Goal: Task Accomplishment & Management: Complete application form

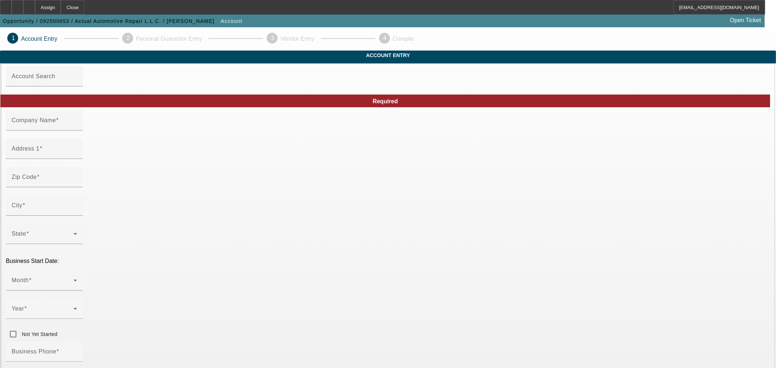
type input "Actual Automotive Repair L.L.C."
type input "1015 W Corpus Christi St"
type input "78102"
type input "Beeville"
type input "(361) 362-9988"
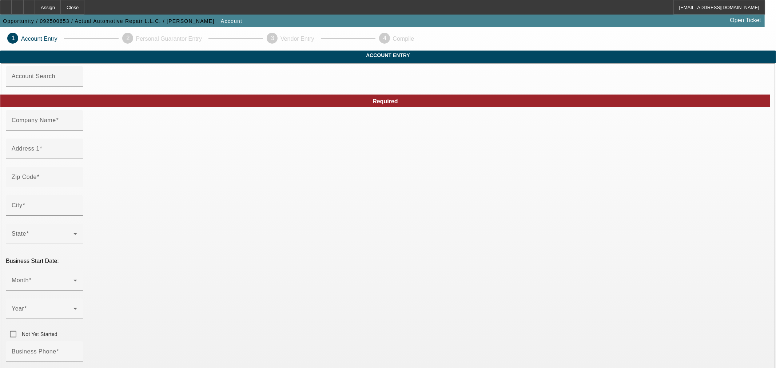
type input "Currency"
type input "actualautomotiverepair@hotmail.com"
type input "Bee"
type input "99-1313664"
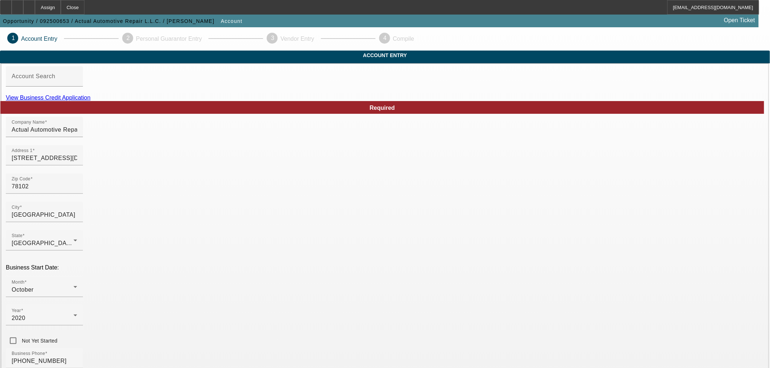
click at [91, 101] on link "View Business Credit Application" at bounding box center [48, 98] width 85 height 6
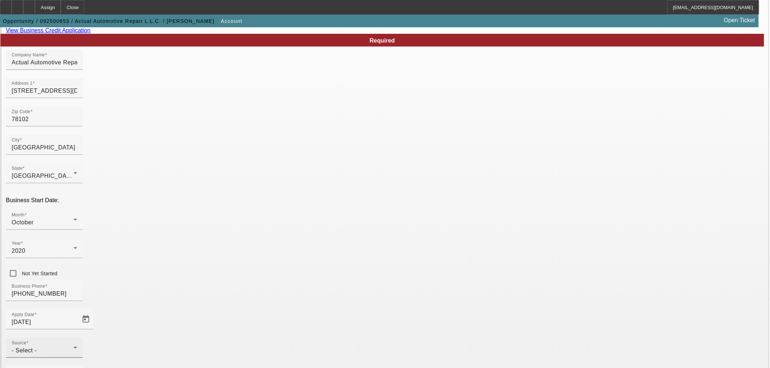
click at [77, 338] on div "Source - Select -" at bounding box center [45, 348] width 66 height 20
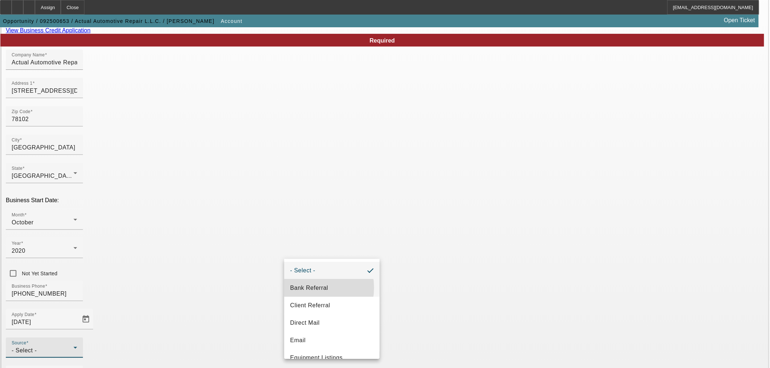
click at [308, 288] on span "Bank Referral" at bounding box center [309, 288] width 38 height 9
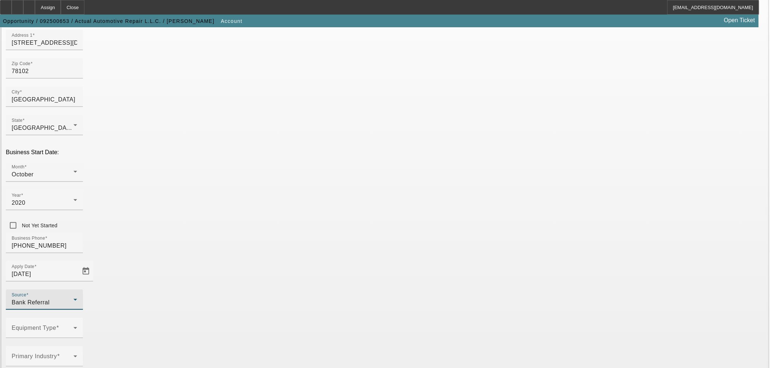
scroll to position [135, 0]
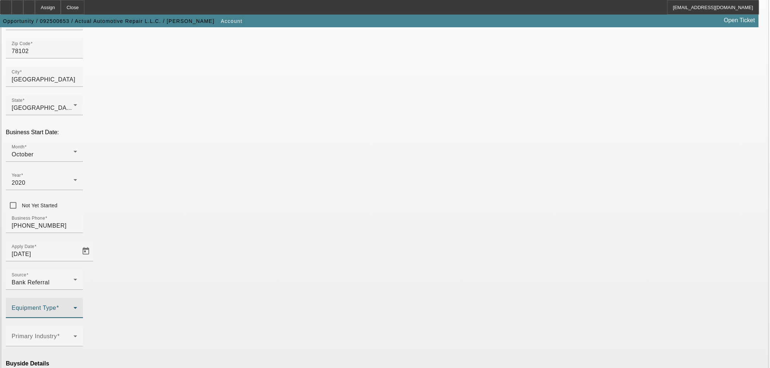
click at [74, 307] on span at bounding box center [43, 311] width 62 height 9
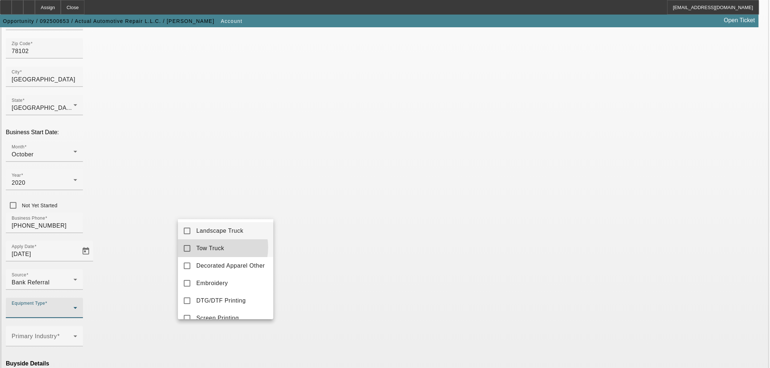
click at [210, 248] on span "Tow Truck" at bounding box center [210, 248] width 28 height 9
click at [335, 238] on div at bounding box center [385, 184] width 770 height 368
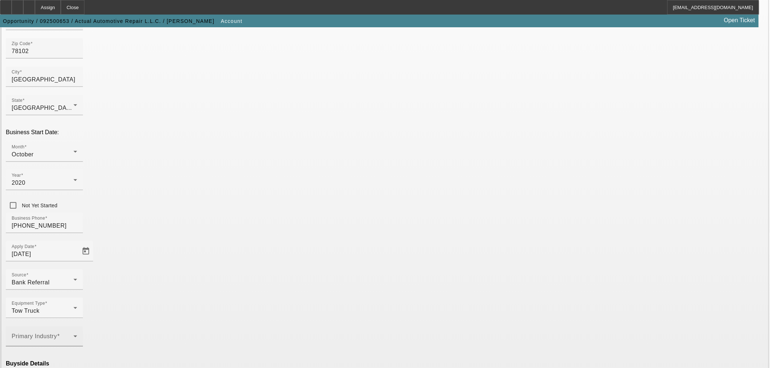
click at [74, 335] on span at bounding box center [43, 339] width 62 height 9
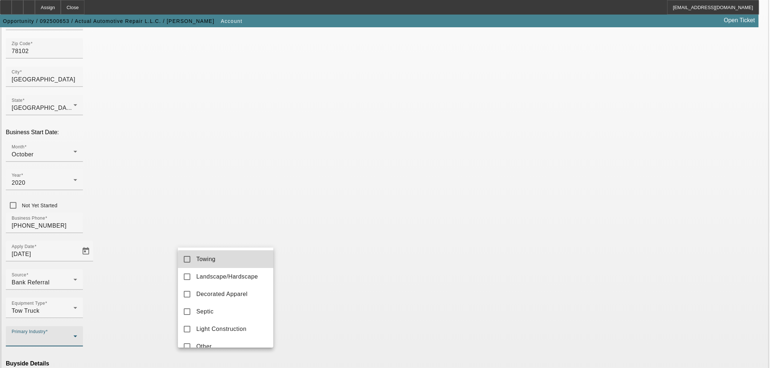
click at [241, 262] on mat-option "Towing" at bounding box center [225, 259] width 95 height 17
click at [343, 231] on div at bounding box center [385, 184] width 770 height 368
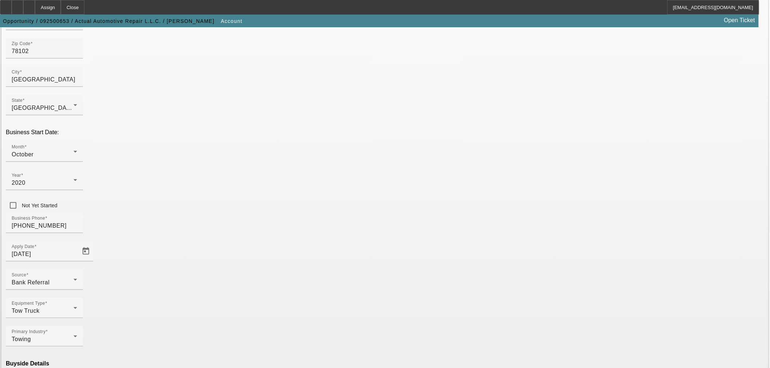
click at [241, 308] on mat-option "Ineligible" at bounding box center [225, 304] width 95 height 17
click at [313, 341] on mat-option "Currency" at bounding box center [331, 347] width 95 height 17
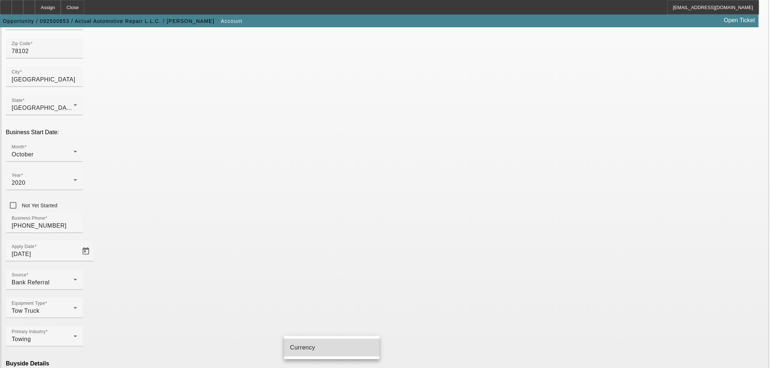
type input "Currency"
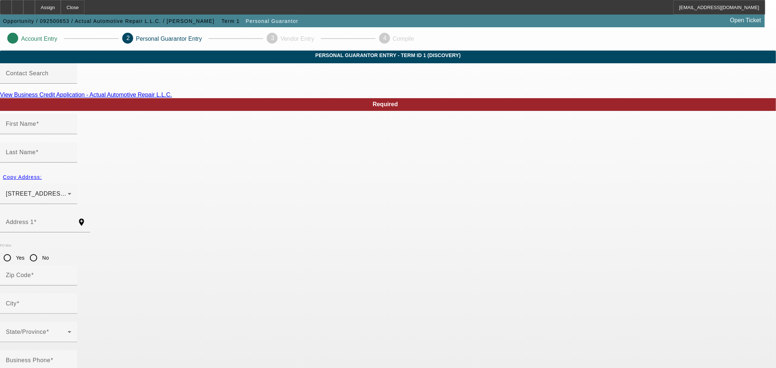
type input "Carlos"
type input "Barrera"
type input "809 W Powell St"
radio input "true"
type input "78102"
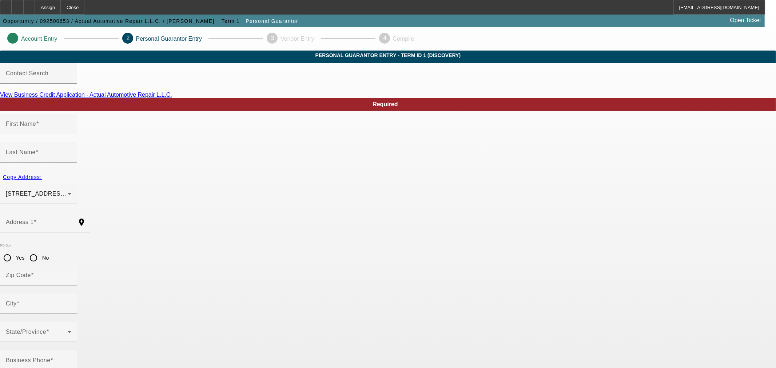
type input "Beeville"
type input "(361) 362-9988"
type input "100"
type input "460-71-9057"
type input "actualautomotiverepair@hotmail.com"
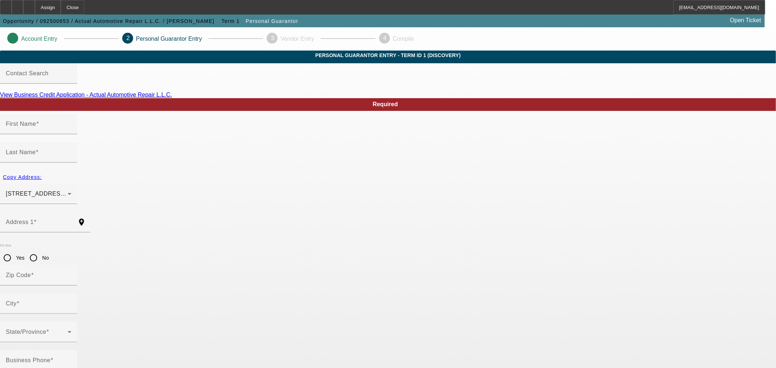
type input "Paul"
type input "(361) 362-9988"
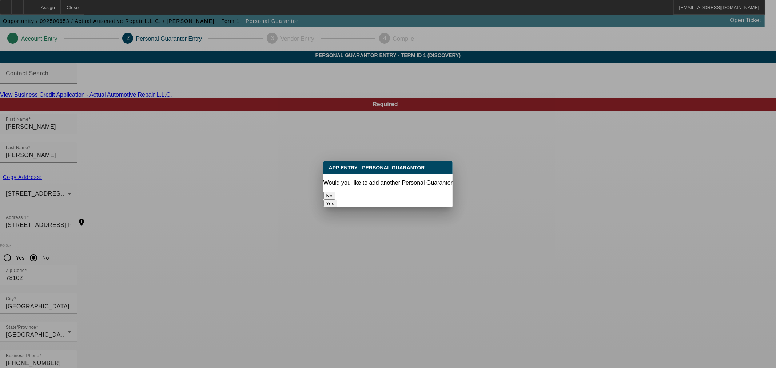
click at [336, 193] on button "No" at bounding box center [330, 196] width 12 height 8
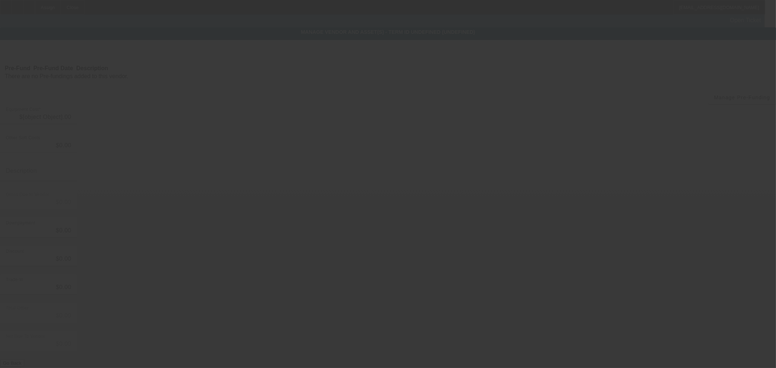
type input "$69,000.00"
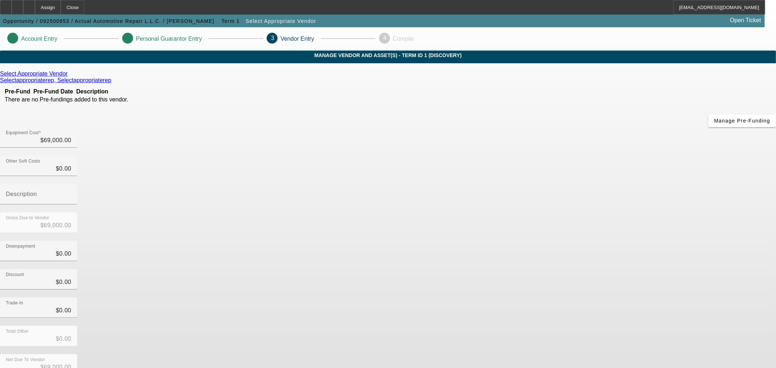
click at [70, 77] on icon at bounding box center [70, 74] width 0 height 6
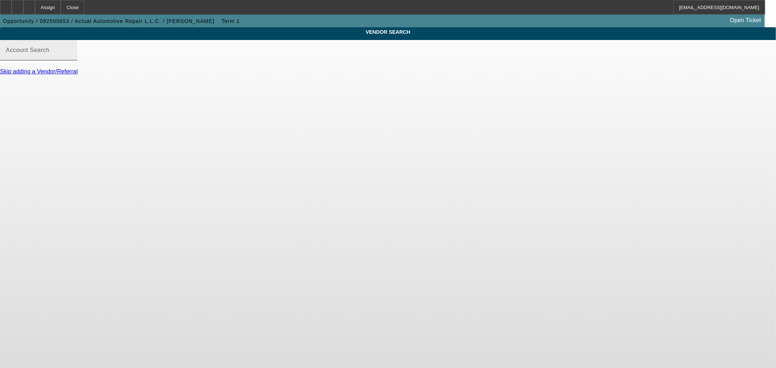
click at [71, 58] on input "Account Search" at bounding box center [39, 53] width 66 height 9
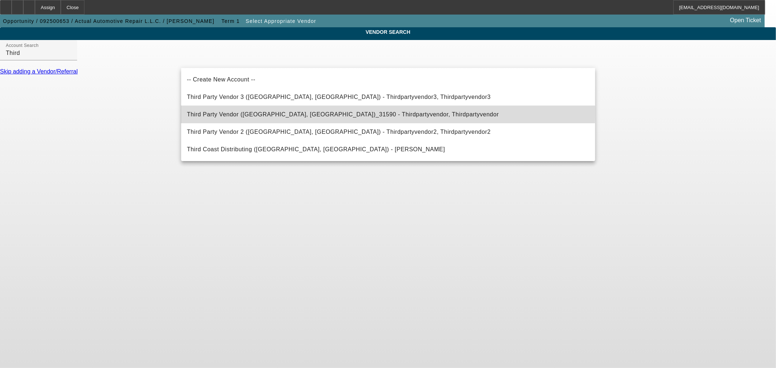
click at [240, 111] on span "Third Party Vendor (Northbrook, IL)_31590 - Thirdpartyvendor, Thirdpartyvendor" at bounding box center [343, 114] width 312 height 9
type input "Third Party Vendor (Northbrook, IL)_31590 - Thirdpartyvendor, Thirdpartyvendor"
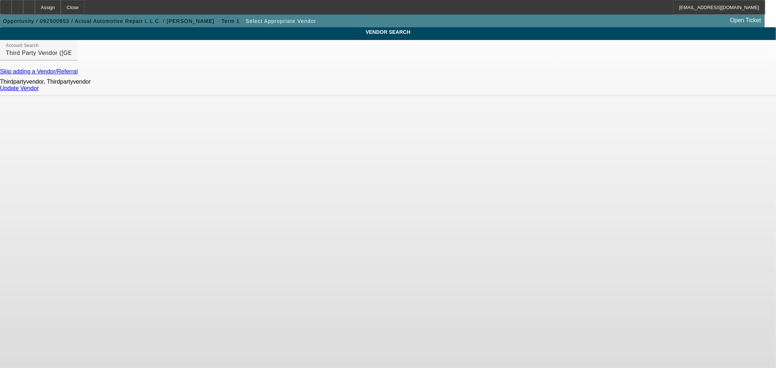
click at [39, 91] on link "Update Vendor" at bounding box center [19, 88] width 39 height 6
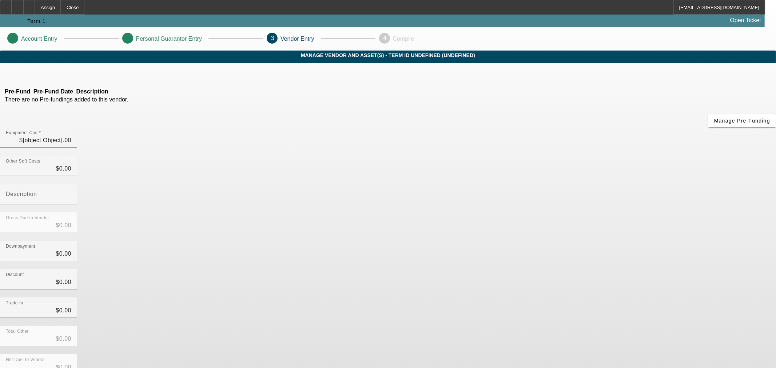
type input "$69,000.00"
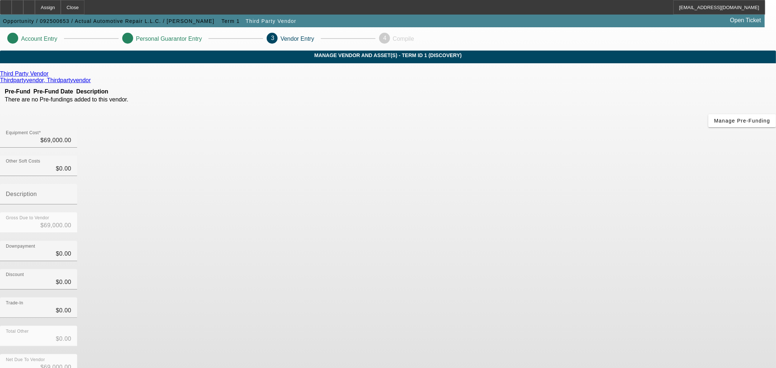
drag, startPoint x: 565, startPoint y: 328, endPoint x: 363, endPoint y: 302, distance: 203.6
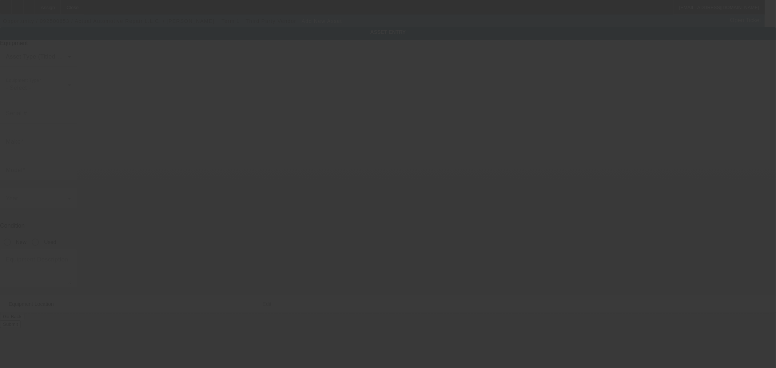
type input "1015 W Corpus Christi St"
type input "Beeville"
type input "78102"
type input "Bee"
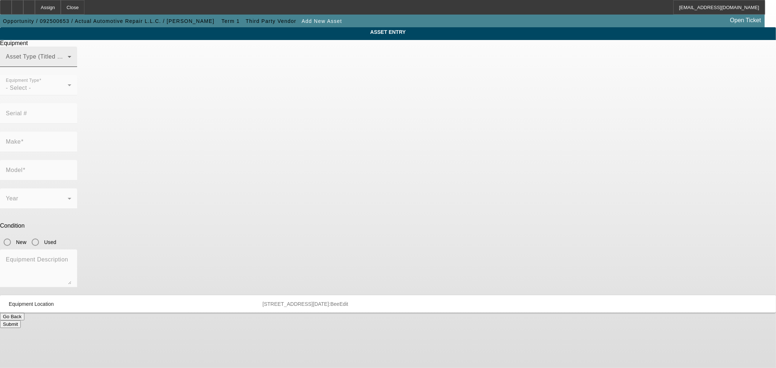
click at [71, 67] on div "Asset Type (Titled or Non-Titled)" at bounding box center [39, 57] width 66 height 20
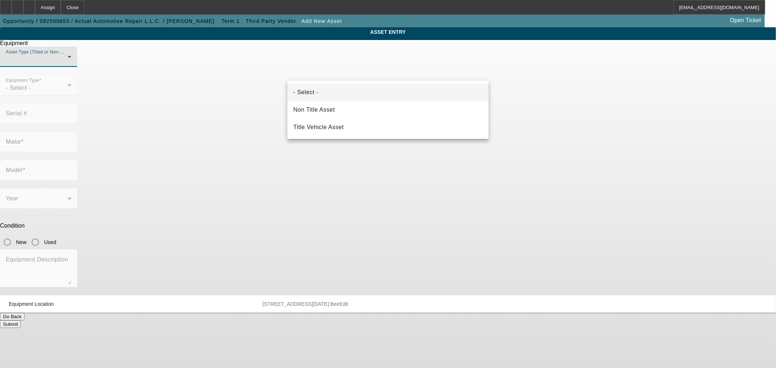
click at [349, 253] on div at bounding box center [388, 184] width 776 height 368
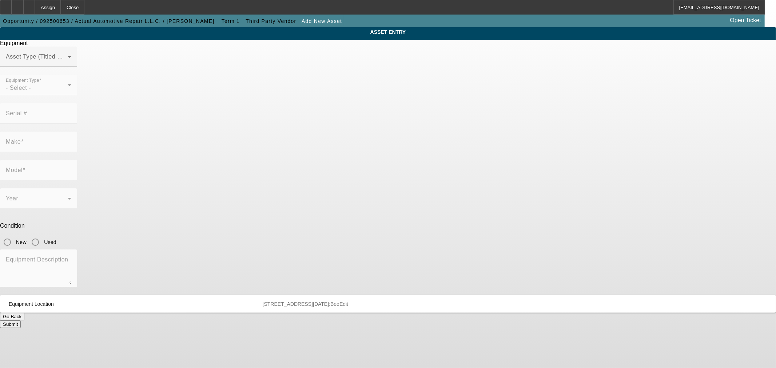
click at [24, 313] on button "Go Back" at bounding box center [12, 317] width 24 height 8
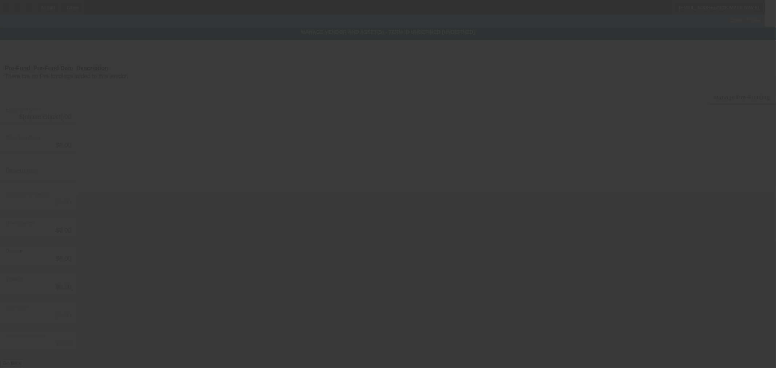
type input "$69,000.00"
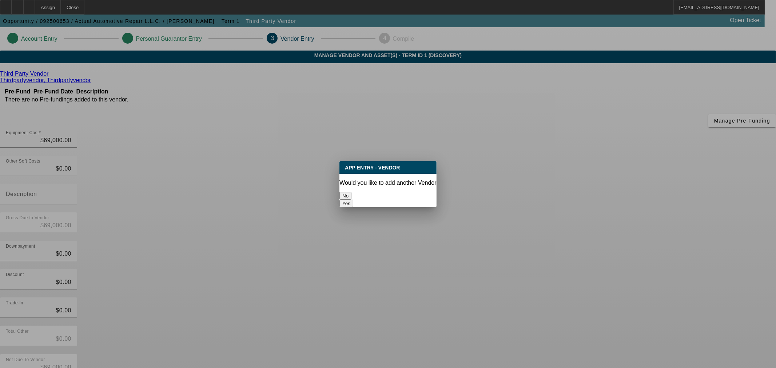
click at [352, 193] on button "No" at bounding box center [346, 196] width 12 height 8
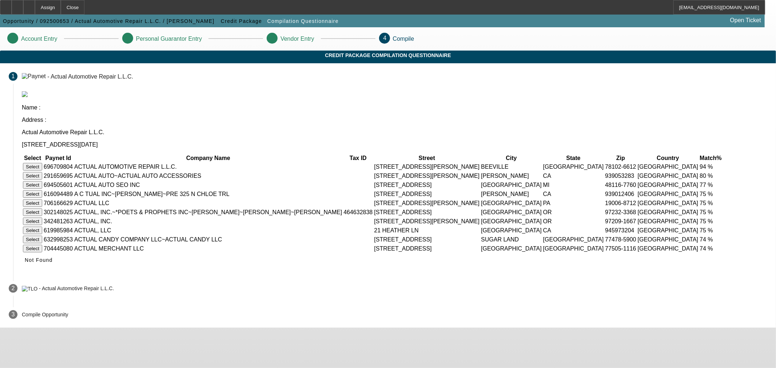
click at [42, 163] on button "Select" at bounding box center [32, 167] width 19 height 8
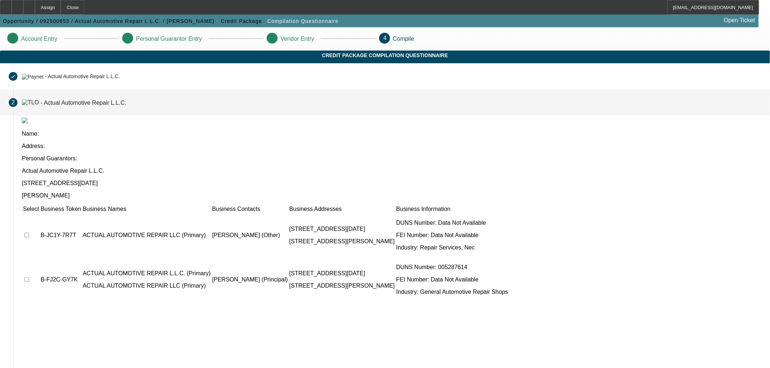
click at [29, 233] on input "checkbox" at bounding box center [26, 235] width 5 height 5
checkbox input "true"
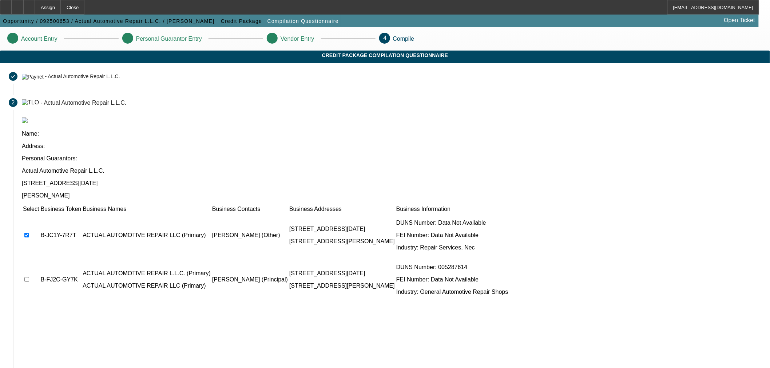
click at [39, 258] on td at bounding box center [31, 280] width 17 height 44
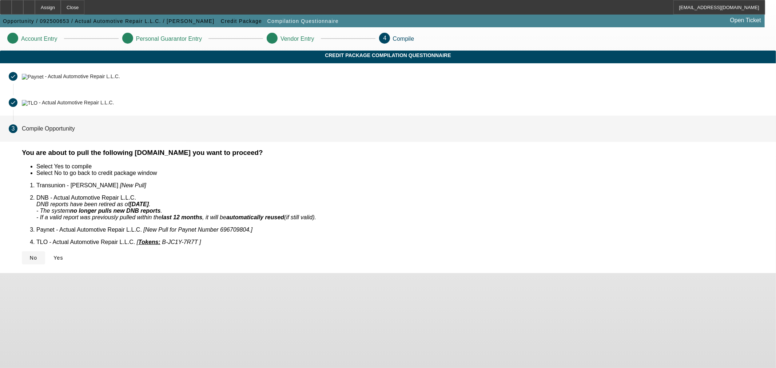
click at [45, 249] on span at bounding box center [33, 257] width 23 height 17
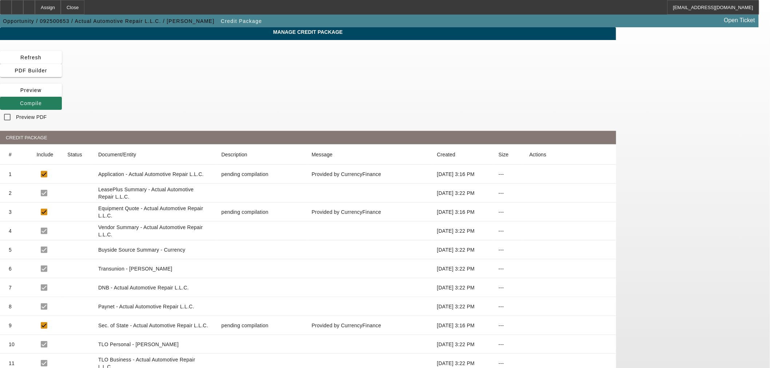
click at [42, 100] on span "Compile" at bounding box center [31, 103] width 22 height 6
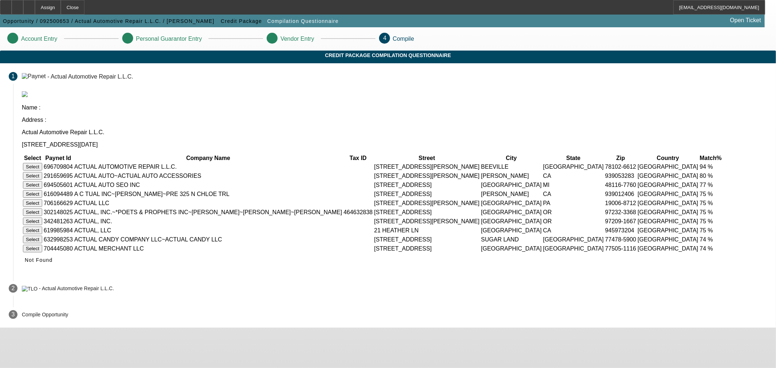
click at [42, 163] on button "Select" at bounding box center [32, 167] width 19 height 8
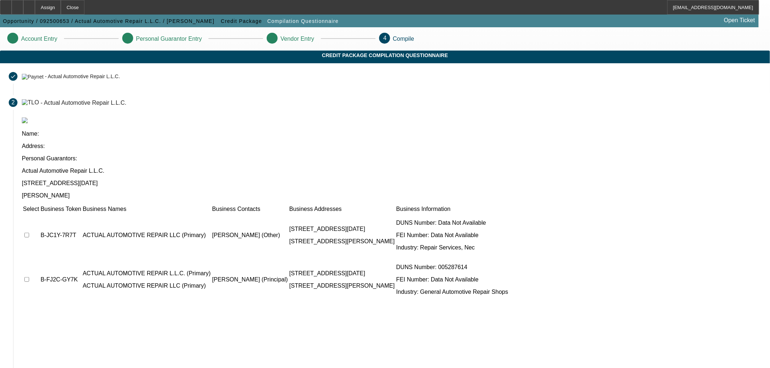
click at [29, 277] on input "checkbox" at bounding box center [26, 279] width 5 height 5
checkbox input "true"
click at [29, 233] on input "checkbox" at bounding box center [26, 235] width 5 height 5
checkbox input "true"
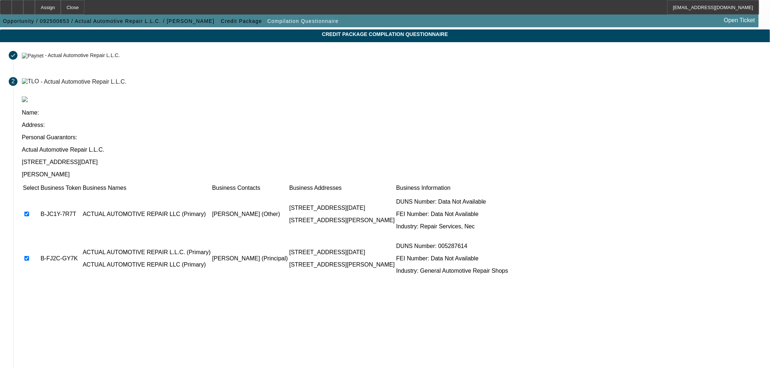
scroll to position [33, 0]
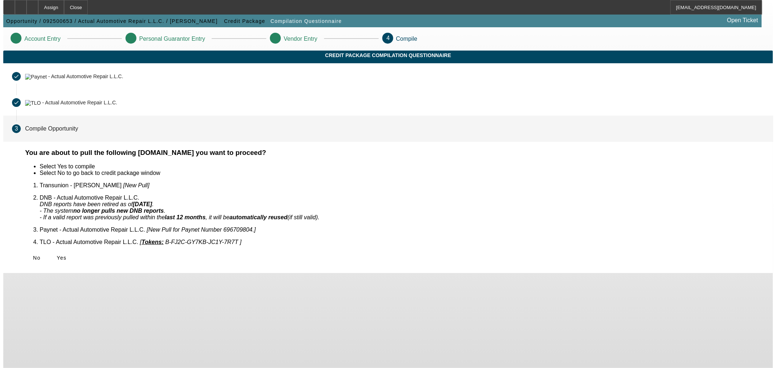
scroll to position [0, 0]
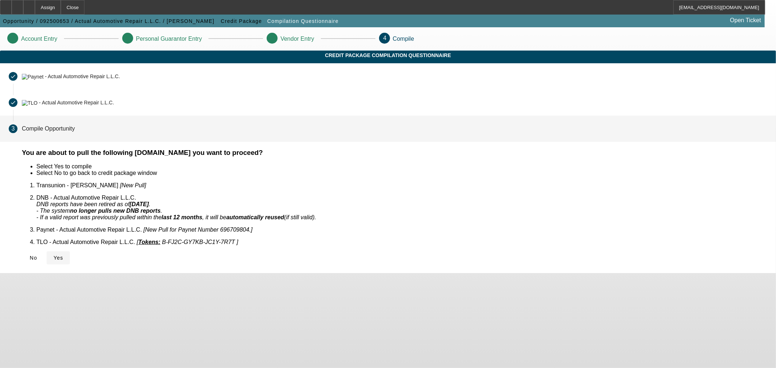
click at [63, 255] on span "Yes" at bounding box center [59, 258] width 10 height 6
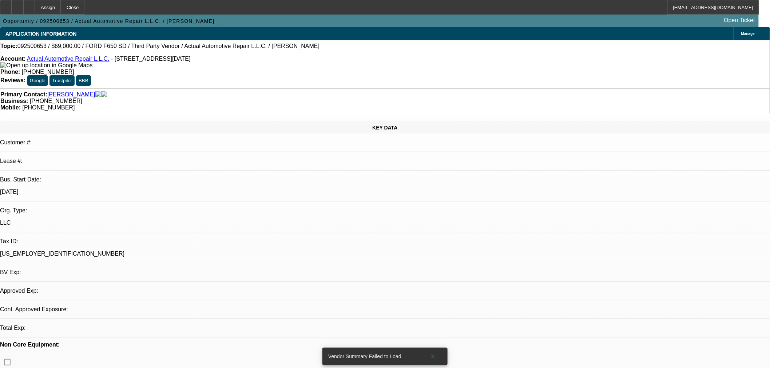
select select "0"
select select "2"
select select "0"
select select "6"
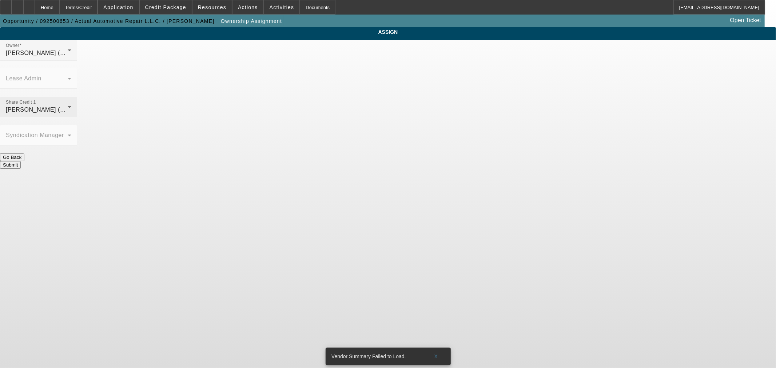
click at [68, 106] on div "[PERSON_NAME] (Lvl 19)" at bounding box center [37, 110] width 62 height 9
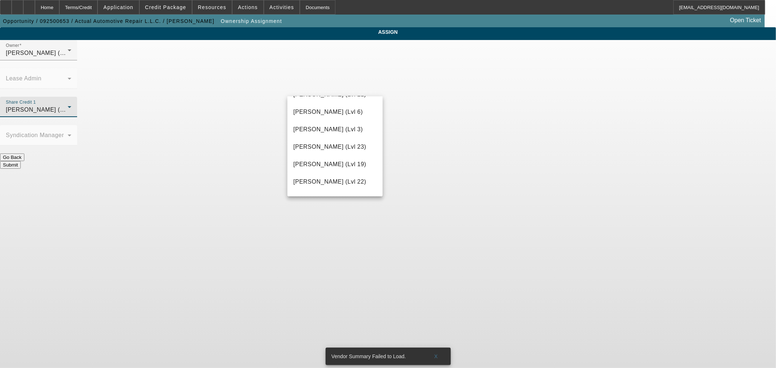
scroll to position [772, 0]
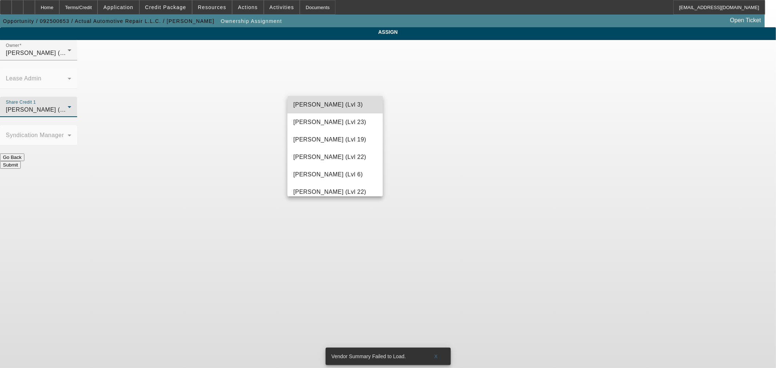
click at [347, 109] on span "Richards, Stephanie (Lvl 3)" at bounding box center [328, 104] width 70 height 9
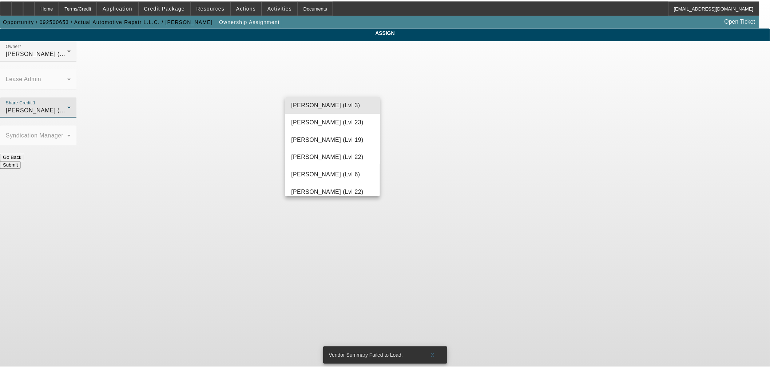
scroll to position [0, 0]
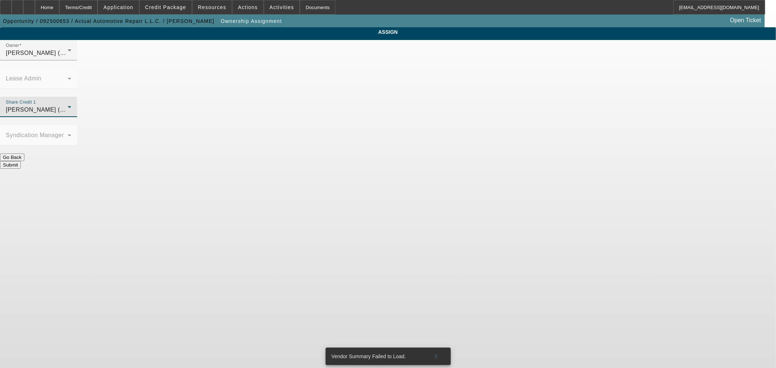
click at [21, 161] on button "Submit" at bounding box center [10, 165] width 21 height 8
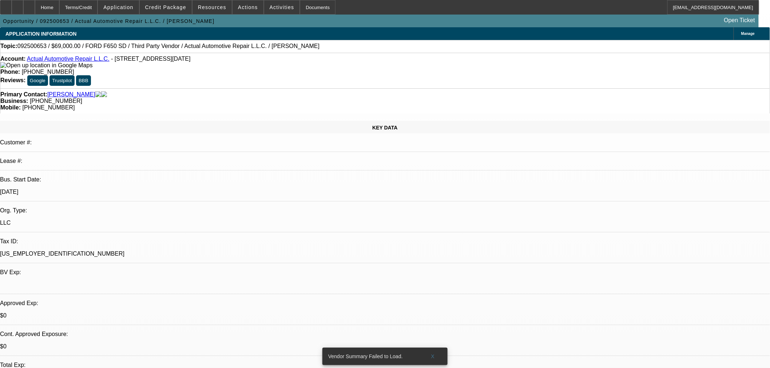
select select "0"
select select "2"
select select "0"
select select "6"
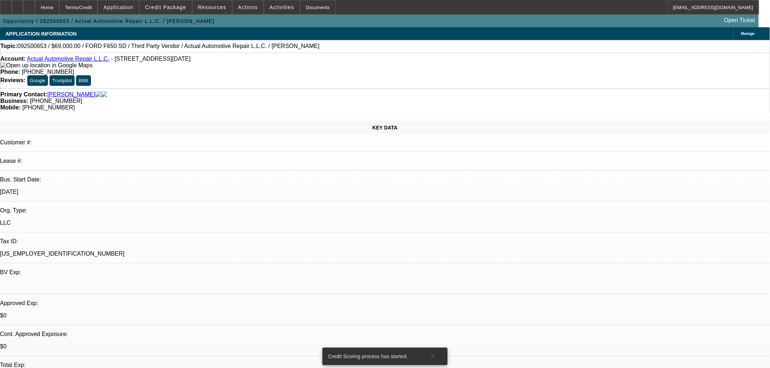
drag, startPoint x: 705, startPoint y: 245, endPoint x: 578, endPoint y: 217, distance: 130.0
copy tr "PG handles vehicle repair. This equipment will be used to transport vehicles an…"
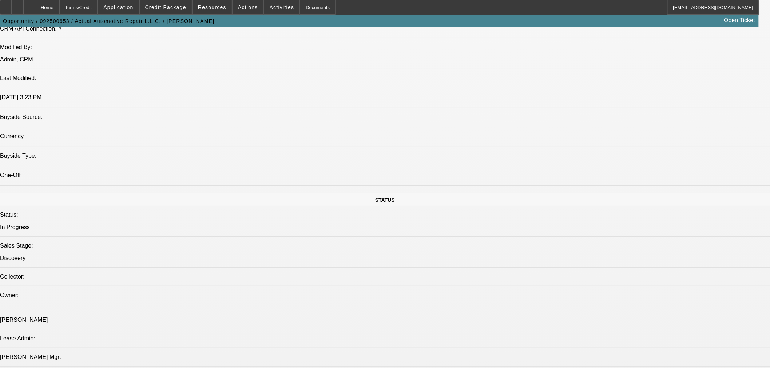
scroll to position [671, 0]
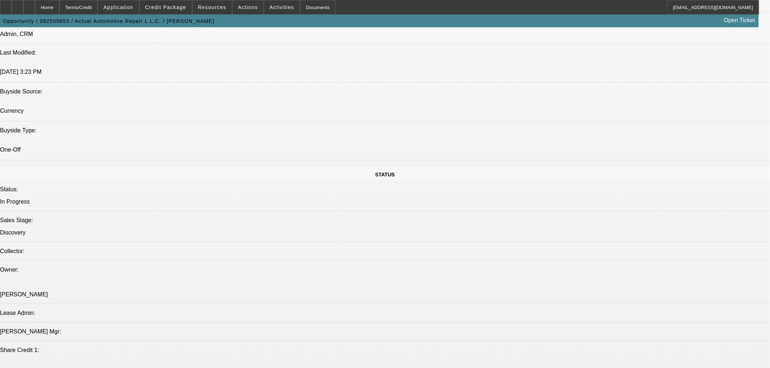
drag, startPoint x: 647, startPoint y: 240, endPoint x: 655, endPoint y: 241, distance: 8.1
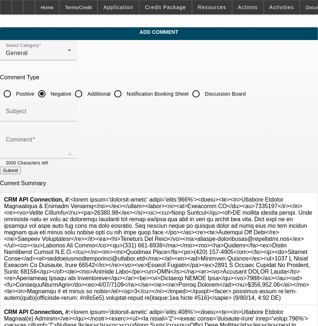
click at [86, 92] on input "Additional" at bounding box center [78, 94] width 15 height 15
radio input "true"
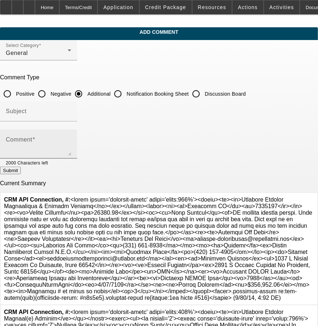
click at [71, 143] on textarea "Comment" at bounding box center [39, 146] width 66 height 17
paste textarea "PG handles vehicle repair. This equipment will be used to transport vehicles an…"
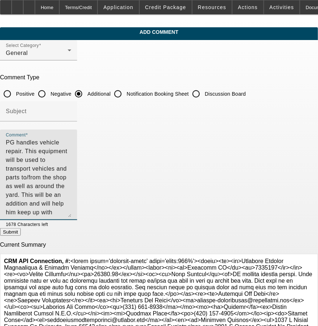
drag, startPoint x: 282, startPoint y: 150, endPoint x: 284, endPoint y: 212, distance: 61.9
click at [77, 212] on div "Comment PG handles vehicle repair. This equipment will be used to transport veh…" at bounding box center [38, 175] width 77 height 91
type textarea "PG handles vehicle repair. This equipment will be used to transport vehicles an…"
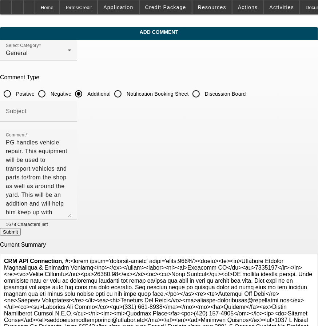
click at [21, 231] on button "Submit" at bounding box center [10, 232] width 21 height 8
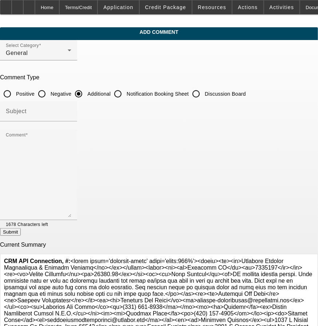
radio input "true"
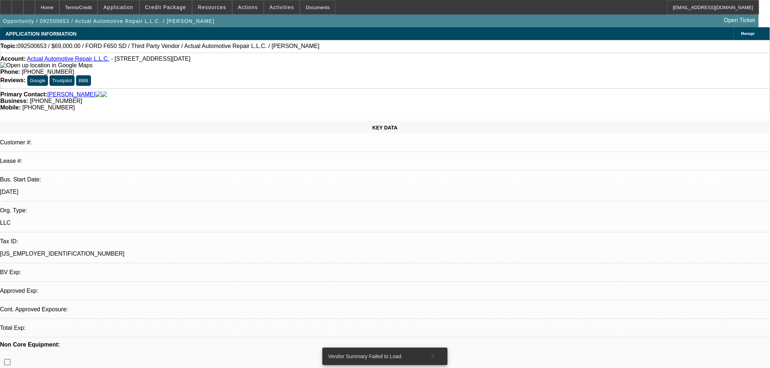
select select "0"
select select "2"
select select "0"
select select "1"
select select "2"
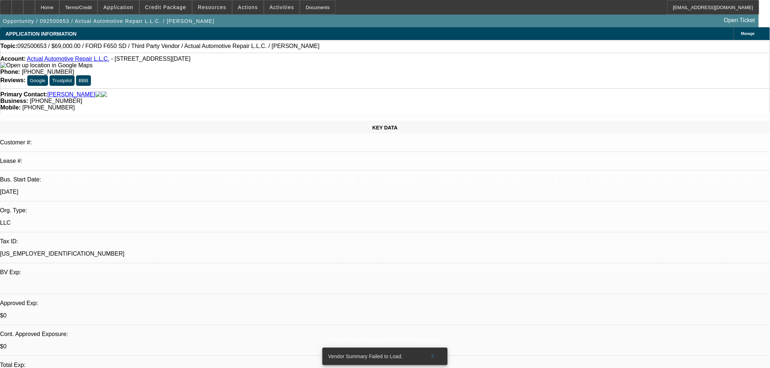
select select "6"
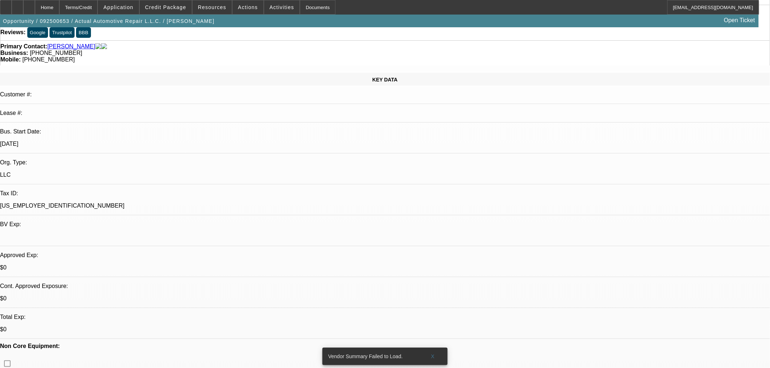
scroll to position [67, 0]
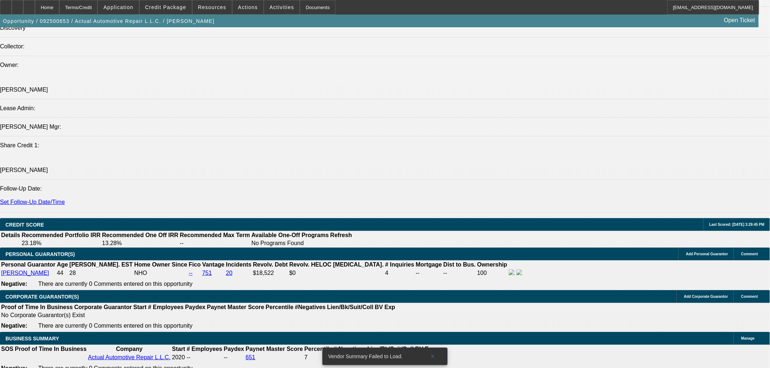
scroll to position [943, 0]
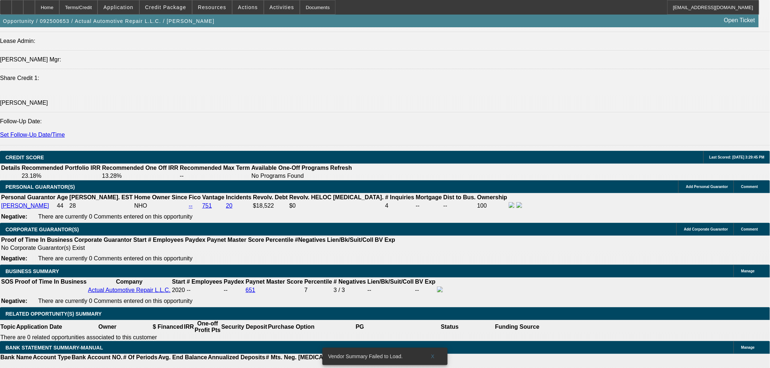
type input "UNKNOWN"
type input "40"
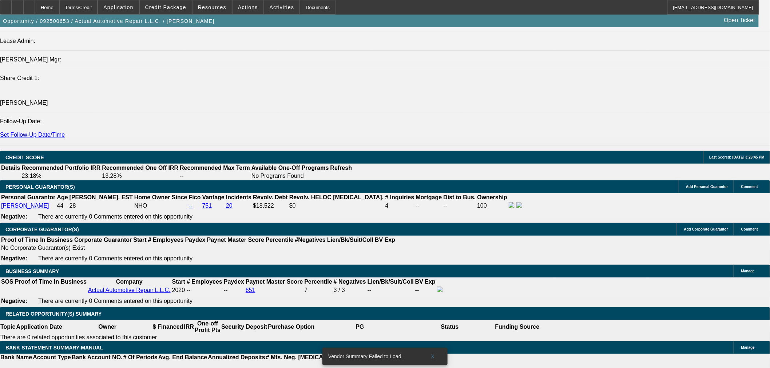
type input "1"
type input "$3,509.26"
type input "$1,754.63"
type input "16"
type input "$4,473.80"
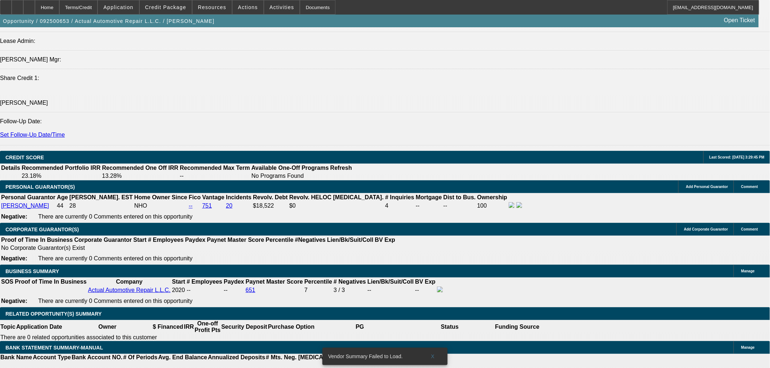
type input "$2,236.90"
type input "16"
type input "$0.00"
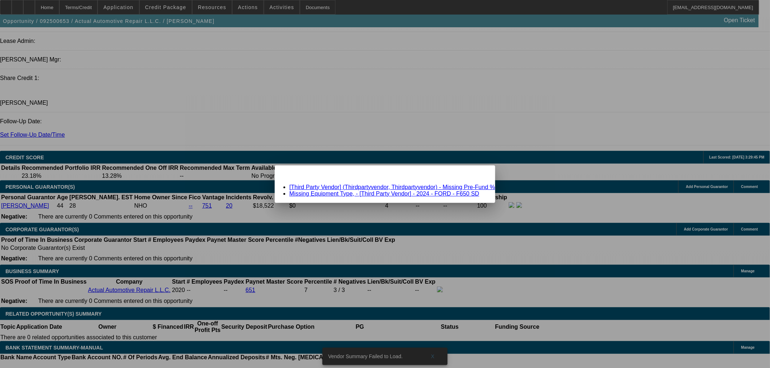
scroll to position [0, 0]
click at [479, 174] on div "Close" at bounding box center [487, 170] width 16 height 8
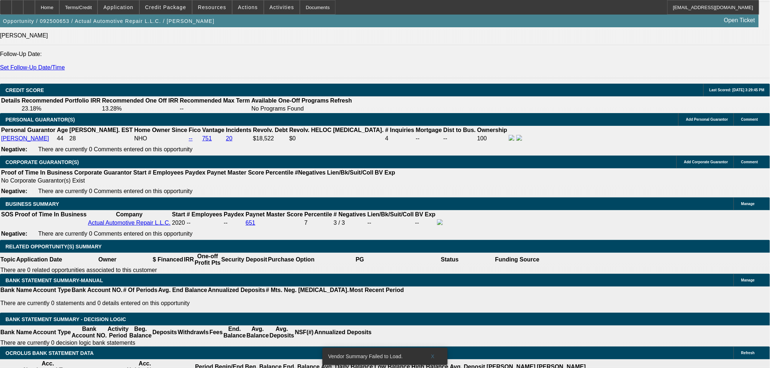
scroll to position [943, 0]
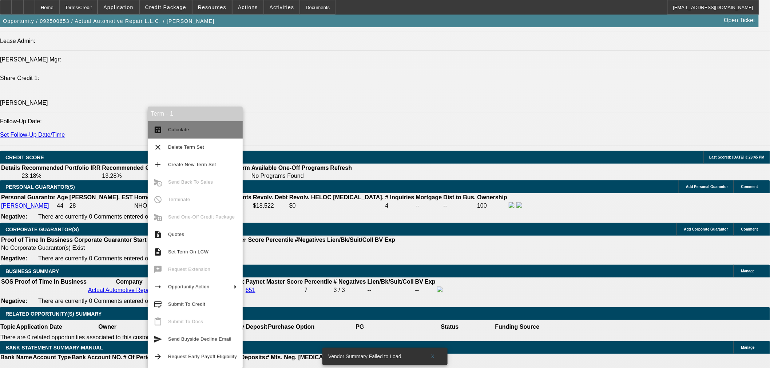
click at [194, 129] on span "Calculate" at bounding box center [202, 130] width 69 height 9
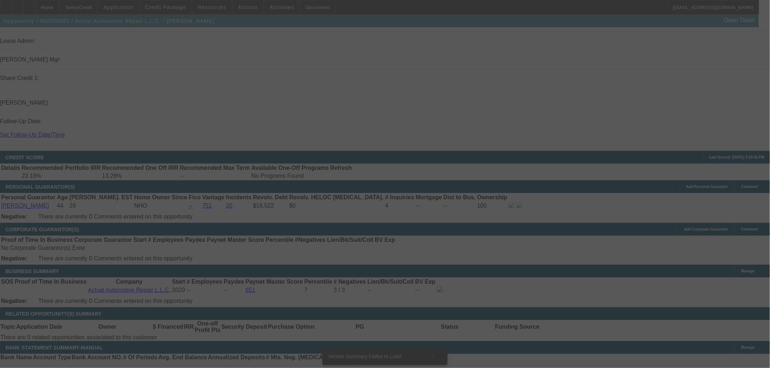
select select "0"
select select "2"
select select "0"
select select "6"
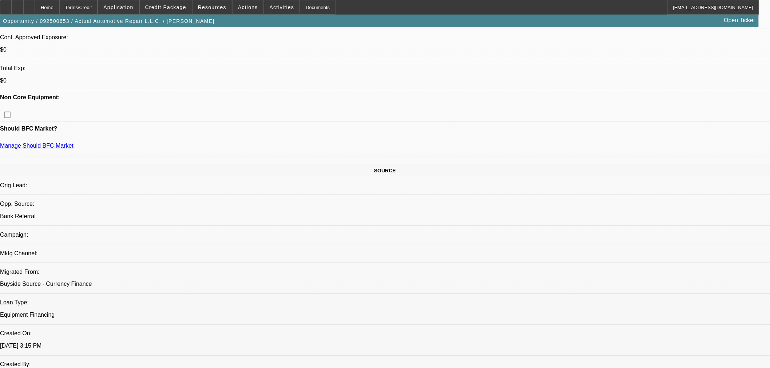
scroll to position [269, 0]
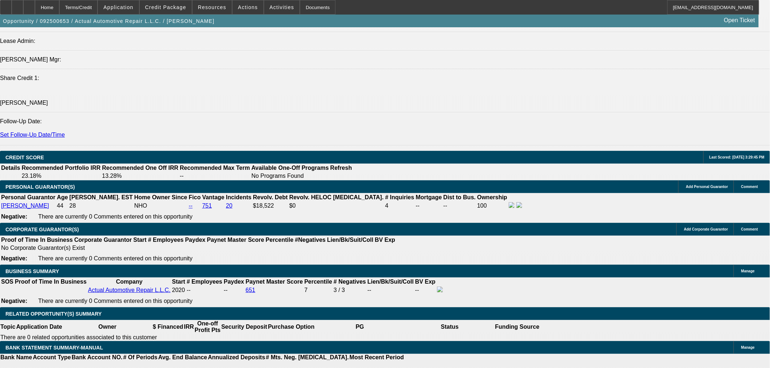
scroll to position [1011, 0]
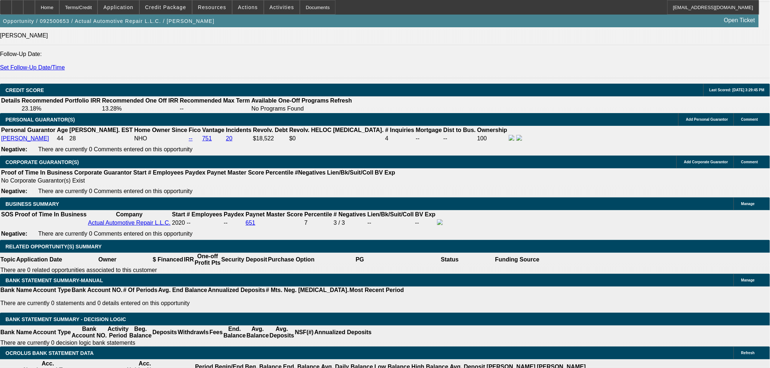
type input "2"
type input "UNKNOWN"
type input "$1,784.58"
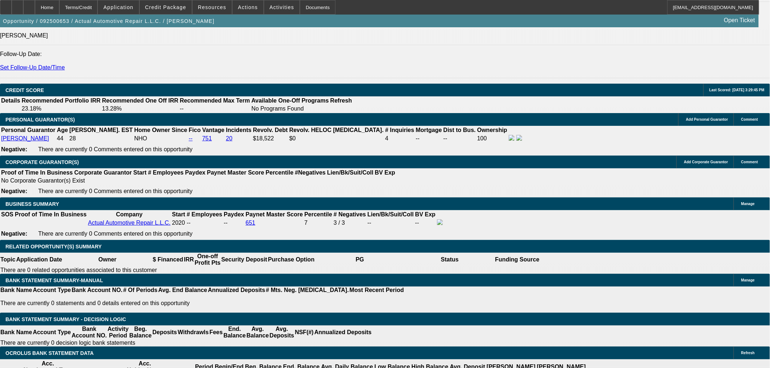
type input "22"
type input "$3,569.16"
type input "$2,449.20"
type input "$4,898.40"
type input "22"
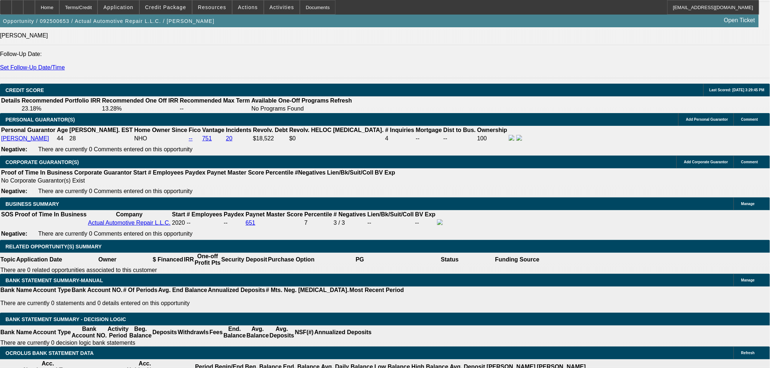
drag, startPoint x: 131, startPoint y: 192, endPoint x: 185, endPoint y: 195, distance: 53.6
type input "245"
type input "$490.00"
type input "2450"
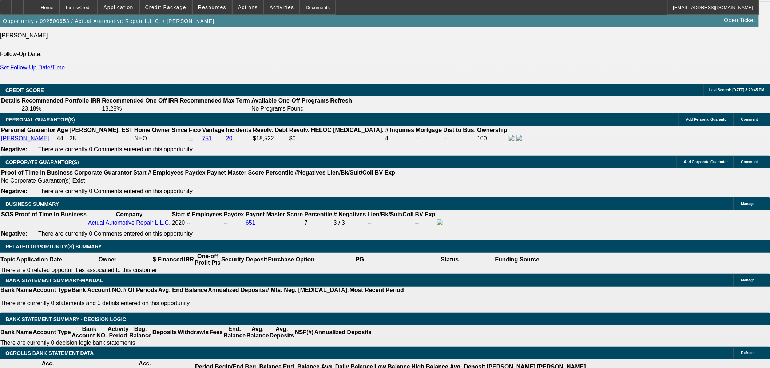
type input "22"
type input "$4,900.00"
type input "$2,450.00"
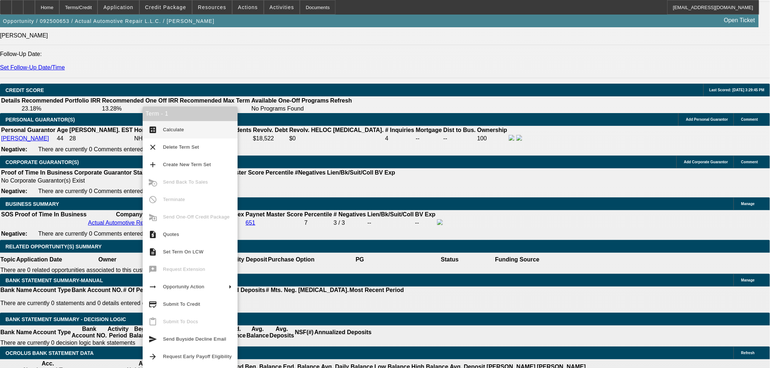
drag, startPoint x: 162, startPoint y: 128, endPoint x: 236, endPoint y: 136, distance: 73.6
click at [164, 128] on button "calculate Calculate" at bounding box center [190, 129] width 95 height 17
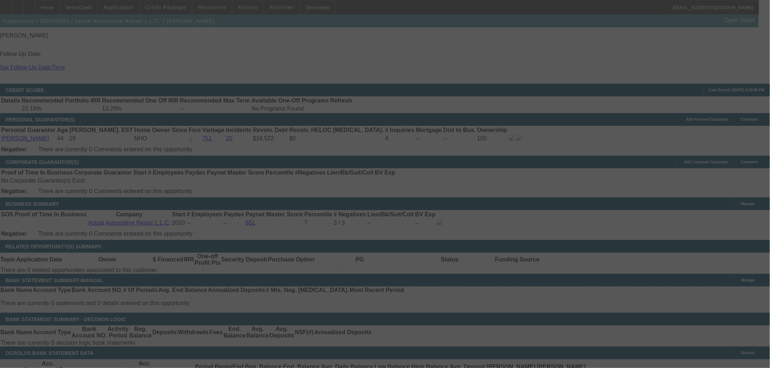
select select "0"
select select "2"
select select "0"
select select "6"
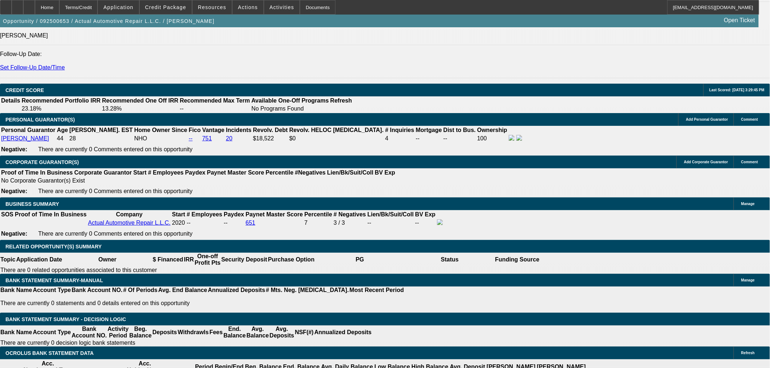
drag, startPoint x: 131, startPoint y: 197, endPoint x: 193, endPoint y: 197, distance: 61.9
type input "2"
type input "$4.00"
type input "UNKNOWN"
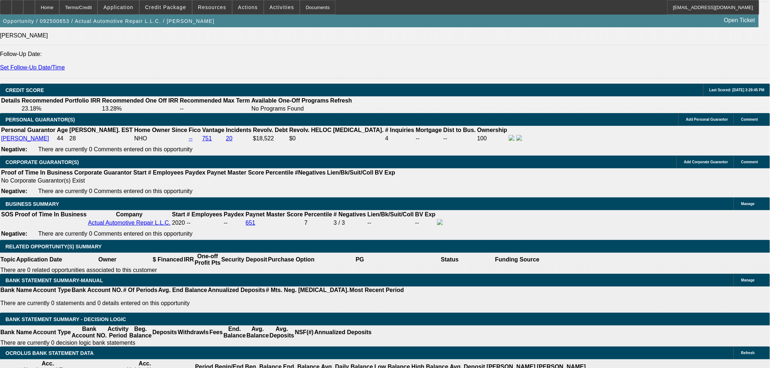
type input "2425"
type input "$4,850.00"
type input "21.3"
type input "$2,425.00"
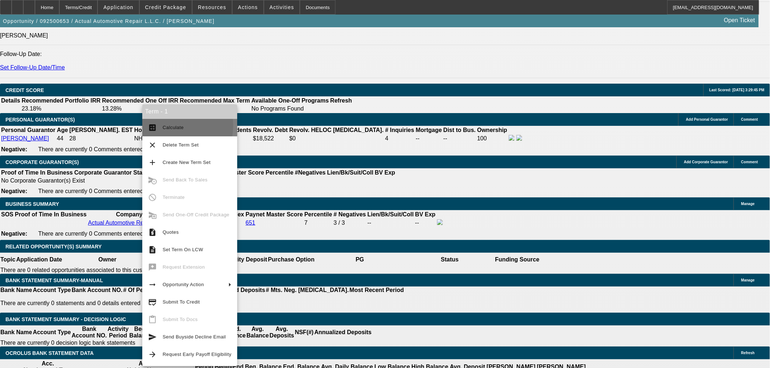
click at [166, 126] on span "Calculate" at bounding box center [173, 127] width 21 height 5
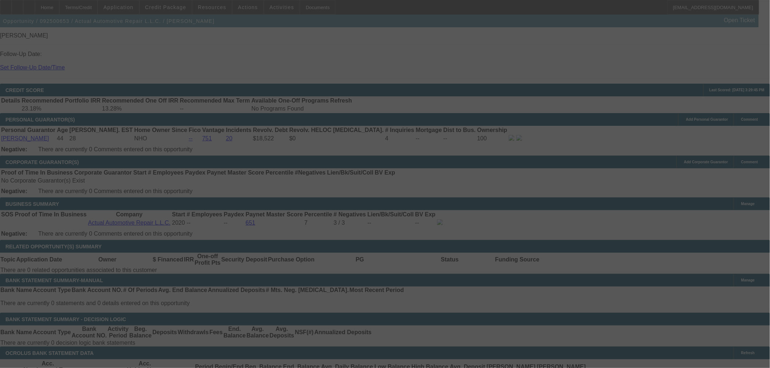
select select "0"
select select "2"
select select "0"
select select "6"
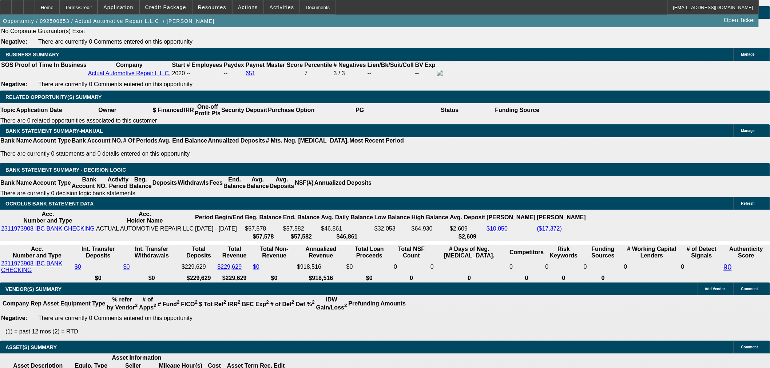
scroll to position [1134, 0]
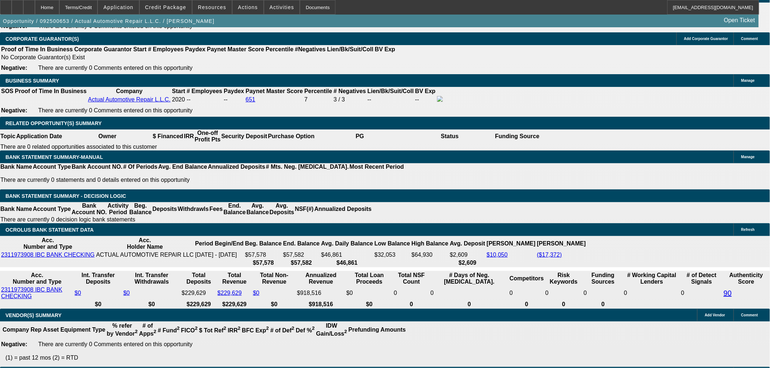
drag, startPoint x: 131, startPoint y: 74, endPoint x: 163, endPoint y: 78, distance: 31.8
type input "2"
type input "$48.00"
type input "UNKNOWN"
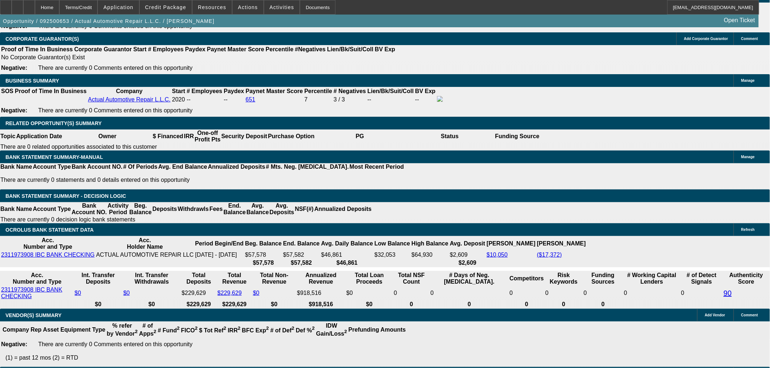
type input "24"
type input "2400"
type input "$4,800.00"
type input "20.6"
type input "$2,400.00"
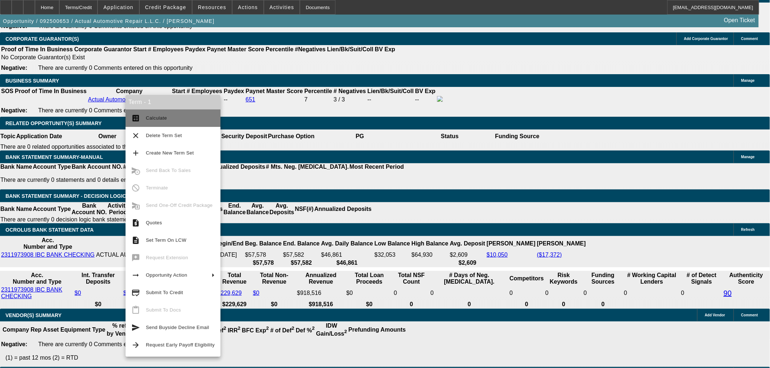
click at [162, 114] on span "Calculate" at bounding box center [180, 118] width 69 height 9
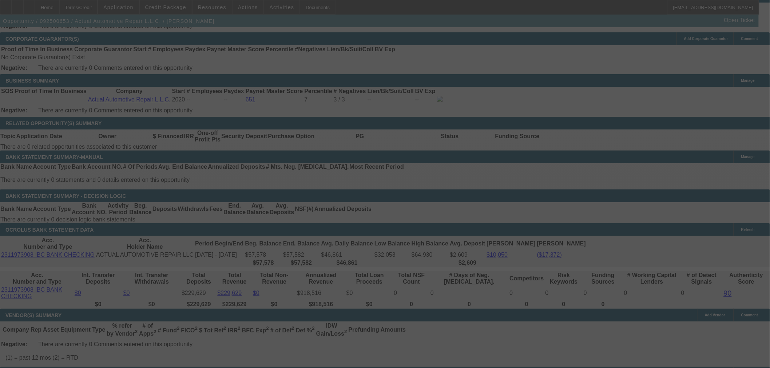
select select "0"
select select "2"
select select "0"
select select "6"
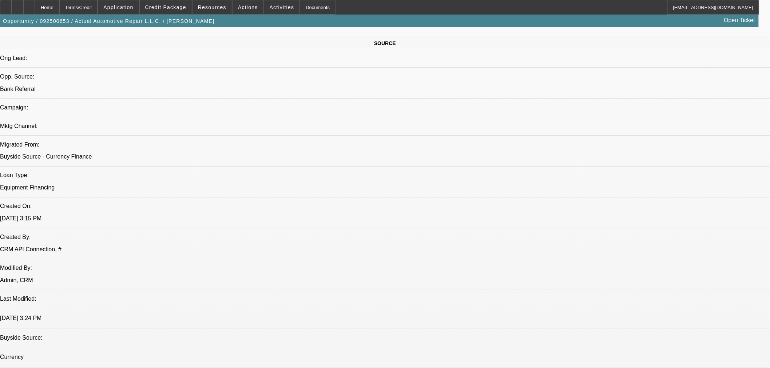
scroll to position [393, 0]
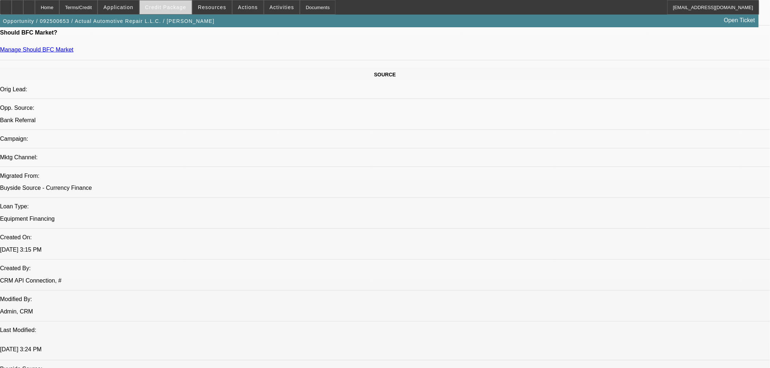
click at [177, 11] on span at bounding box center [166, 7] width 52 height 17
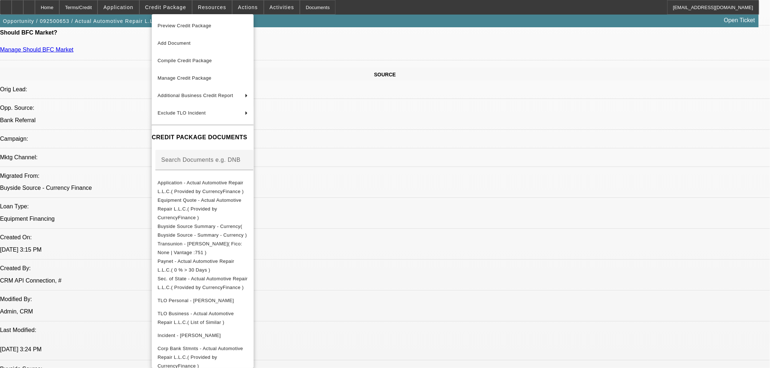
click at [207, 25] on span "Preview Credit Package" at bounding box center [185, 25] width 54 height 5
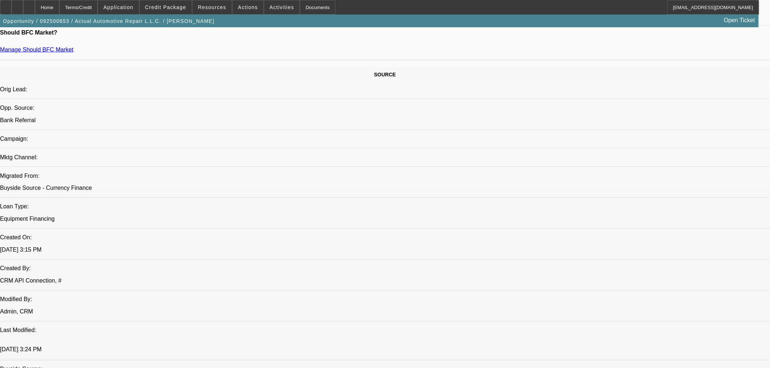
scroll to position [2, 0]
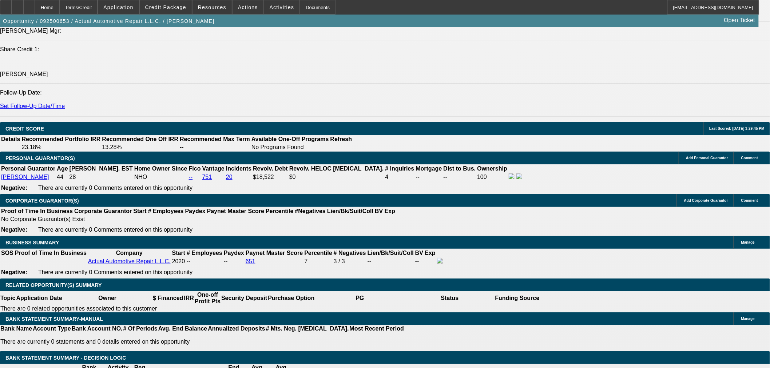
scroll to position [1000, 0]
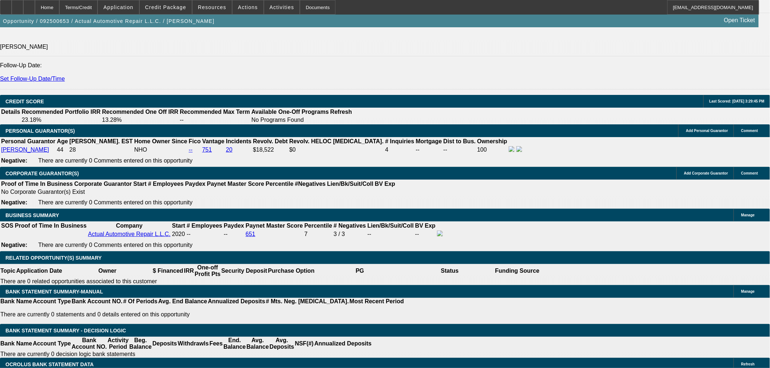
drag, startPoint x: 623, startPoint y: 325, endPoint x: 580, endPoint y: 329, distance: 43.2
copy td "(402) 261-1156"
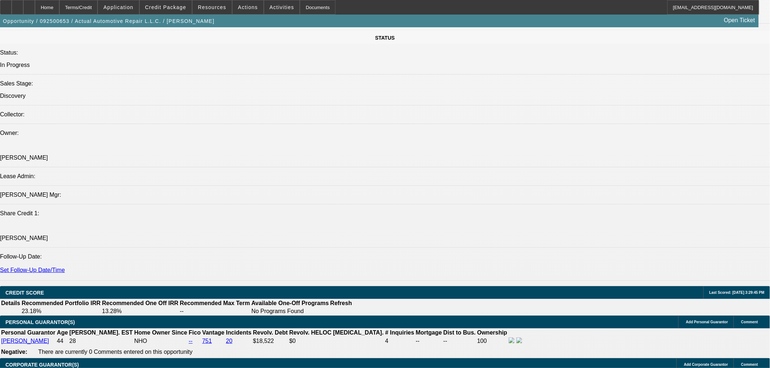
scroll to position [797, 0]
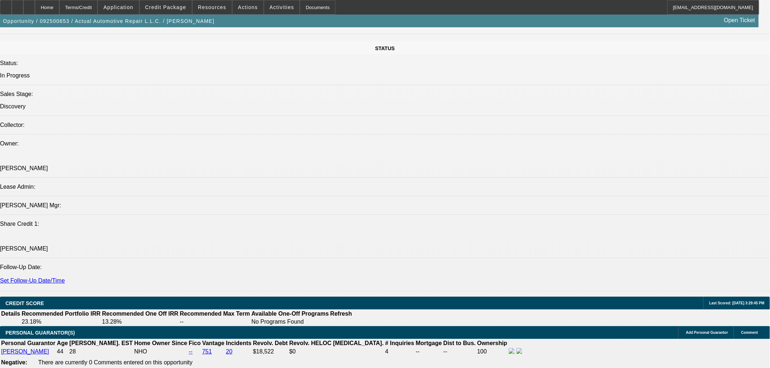
drag, startPoint x: 158, startPoint y: 257, endPoint x: 289, endPoint y: 255, distance: 130.3
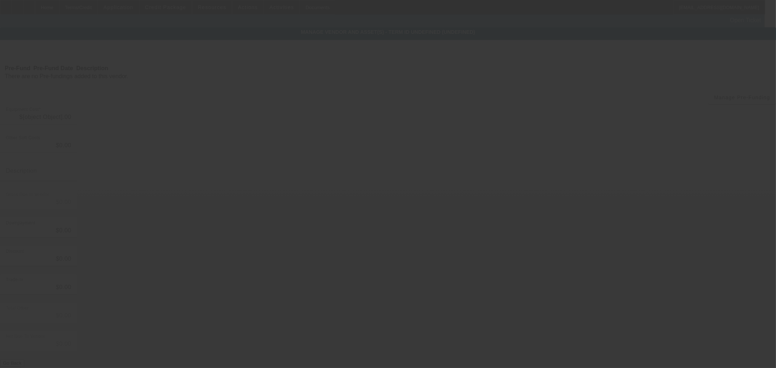
type input "$69,000.00"
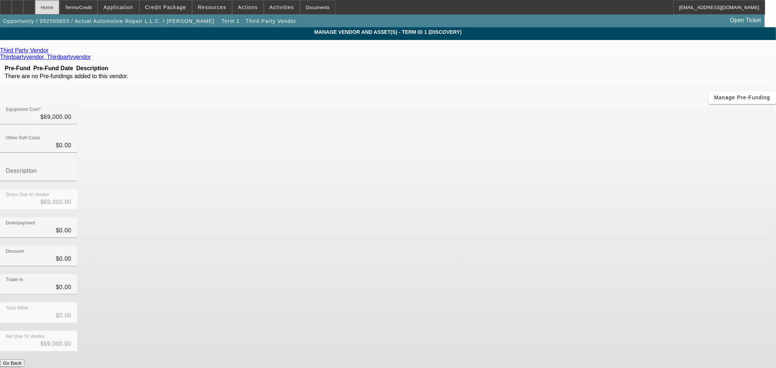
click at [54, 4] on div "Home" at bounding box center [47, 7] width 24 height 15
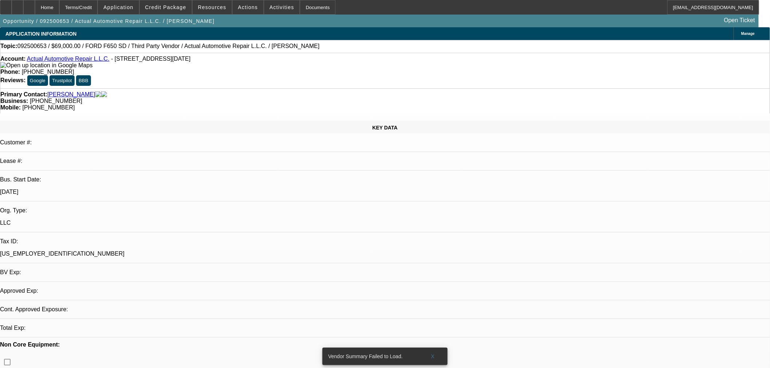
select select "0"
select select "2"
select select "0"
select select "6"
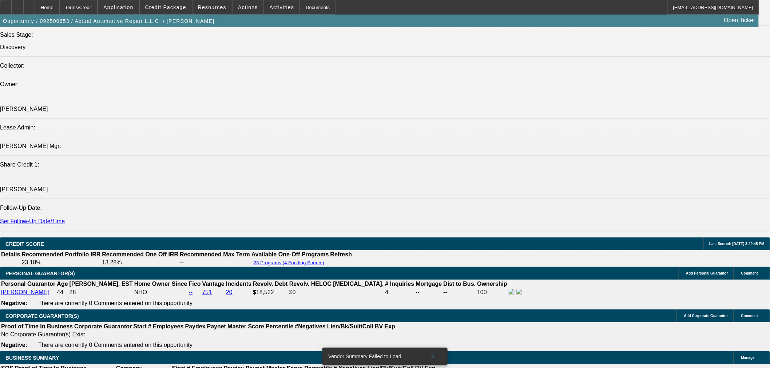
scroll to position [876, 0]
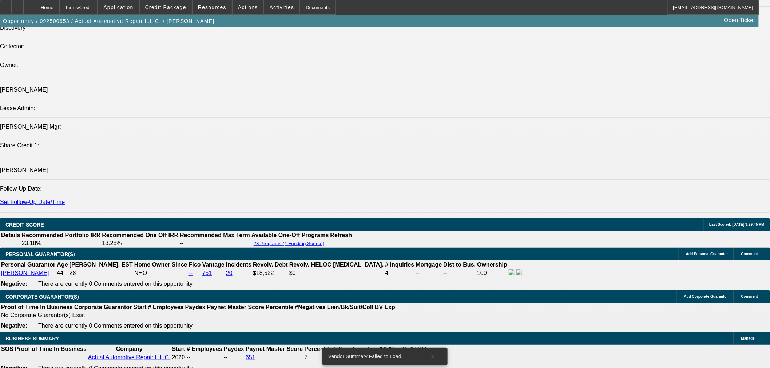
radio input "true"
type textarea "TT Mike. He will track down VIN, Mileage, and better pics."
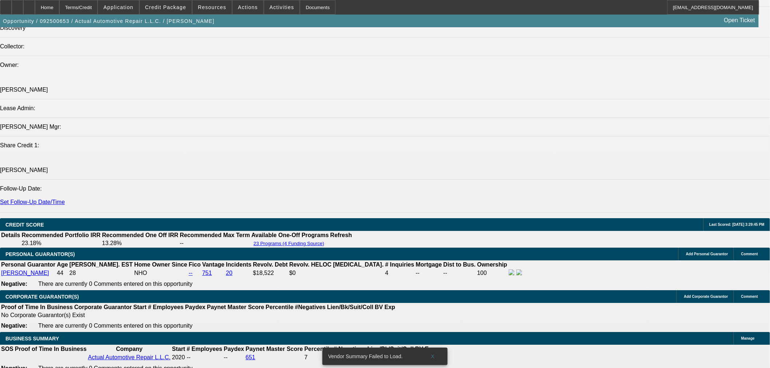
radio input "true"
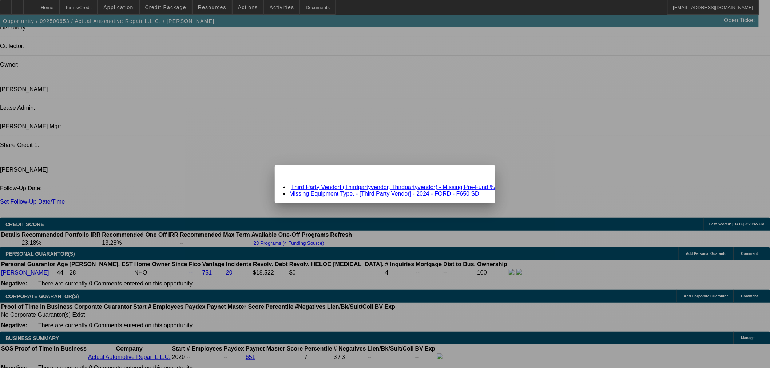
click at [447, 185] on link "[Third Party Vendor] (Thirdpartyvendor, Thirdpartyvendor) - Missing Pre-Fund %" at bounding box center [392, 187] width 206 height 6
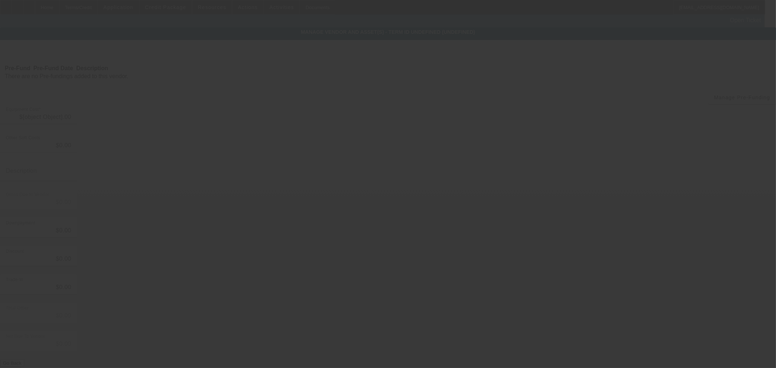
type input "$69,000.00"
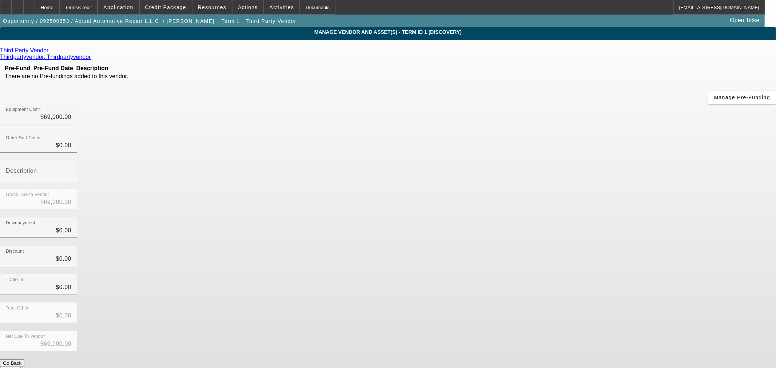
click at [50, 52] on icon at bounding box center [50, 50] width 0 height 6
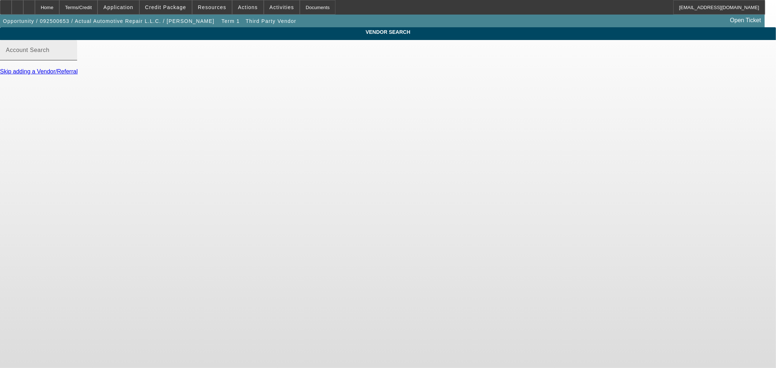
click at [71, 58] on input "Account Search" at bounding box center [39, 53] width 66 height 9
click at [59, 7] on div "Home" at bounding box center [47, 7] width 24 height 15
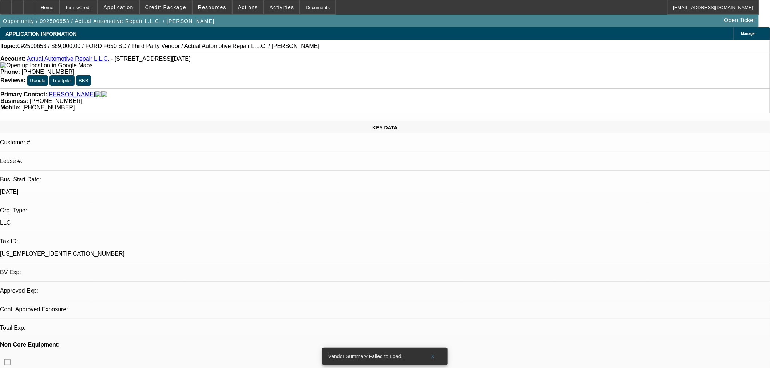
select select "0"
select select "2"
select select "0"
select select "6"
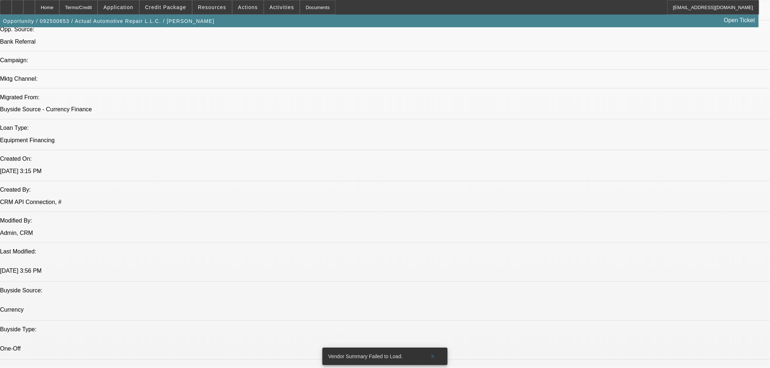
scroll to position [876, 0]
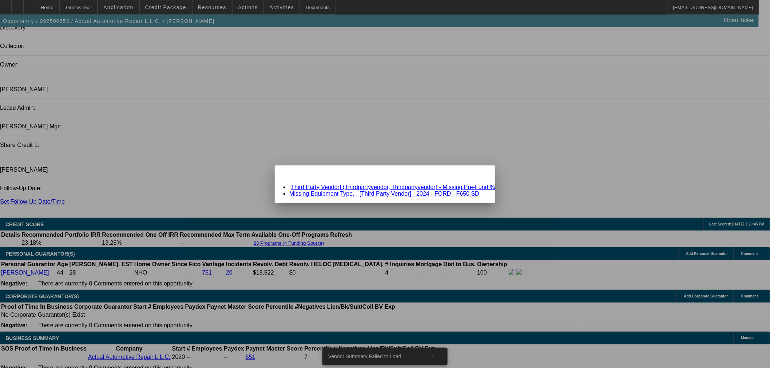
click at [346, 188] on link "[Third Party Vendor] (Thirdpartyvendor, Thirdpartyvendor) - Missing Pre-Fund %" at bounding box center [392, 187] width 206 height 6
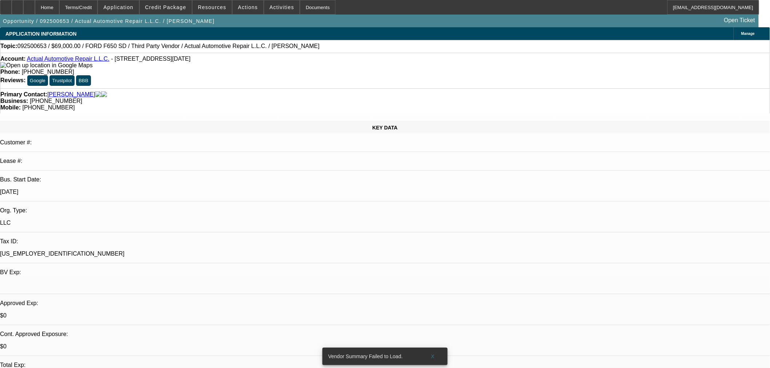
scroll to position [876, 0]
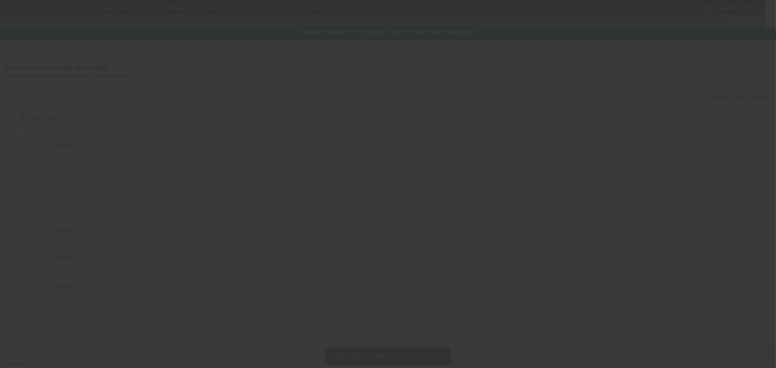
type input "$69,000.00"
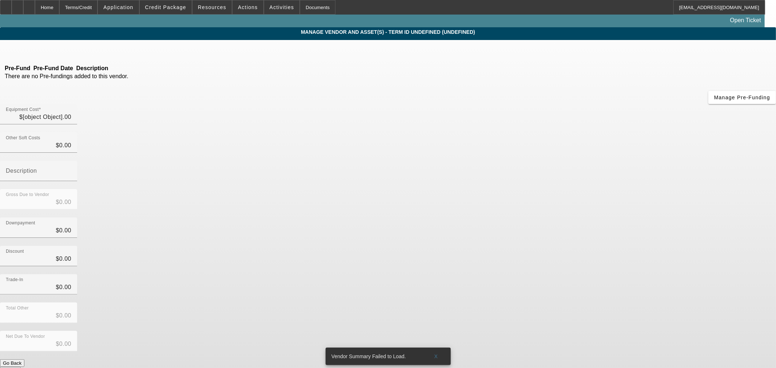
type input "$69,000.00"
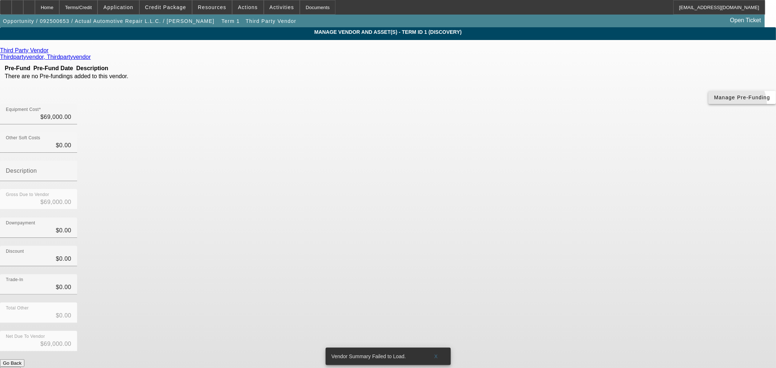
click at [709, 106] on span "button" at bounding box center [743, 97] width 68 height 17
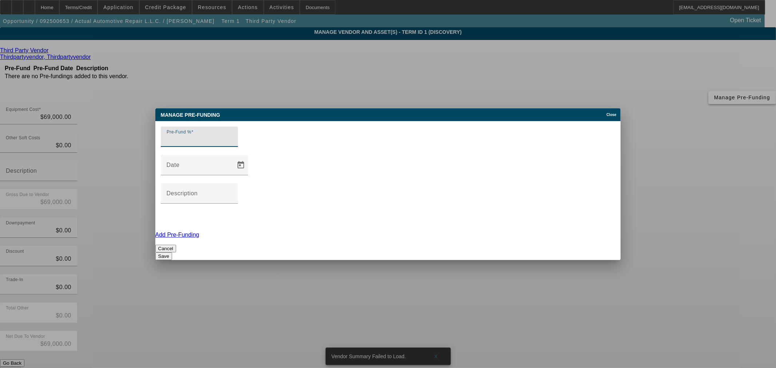
click at [359, 105] on div at bounding box center [388, 184] width 776 height 368
type input "0"
click at [172, 253] on button "Save" at bounding box center [163, 257] width 17 height 8
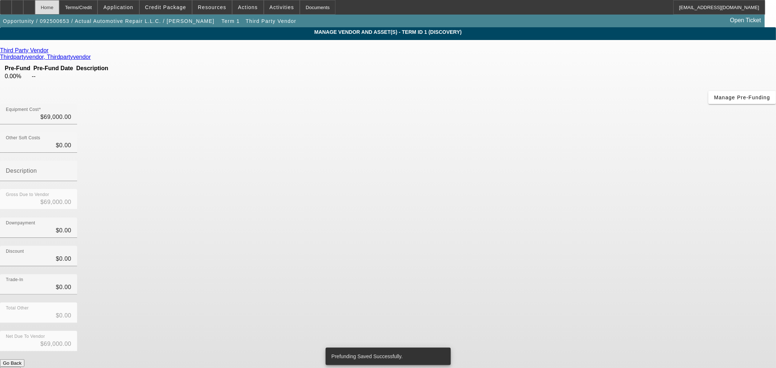
click at [59, 5] on div "Home" at bounding box center [47, 7] width 24 height 15
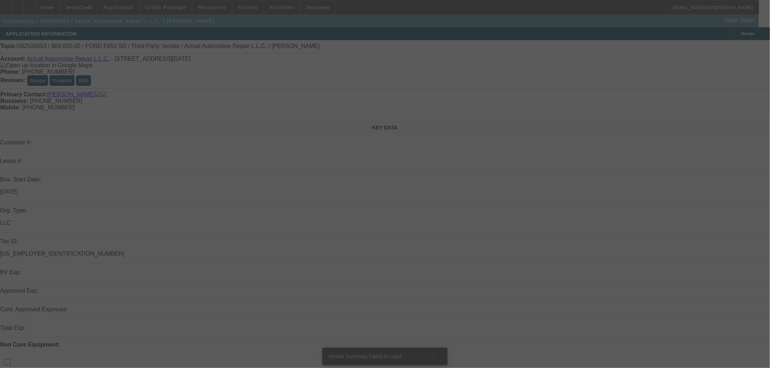
select select "0"
select select "2"
select select "0"
select select "6"
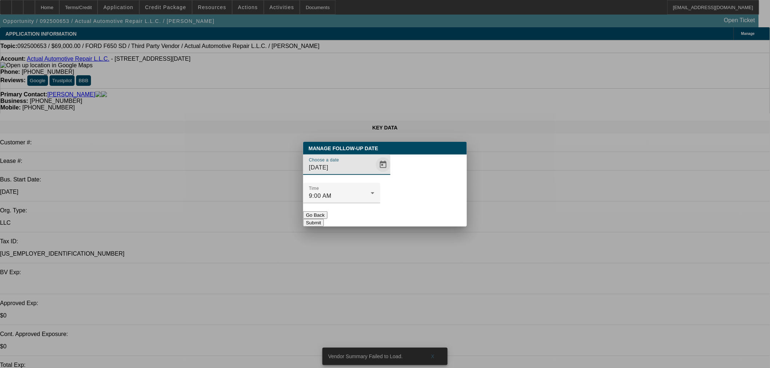
click at [375, 174] on span "Open calendar" at bounding box center [383, 164] width 17 height 17
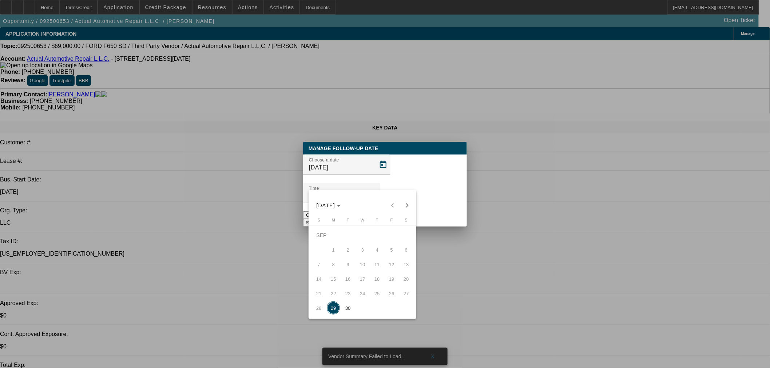
click at [351, 308] on span "30" at bounding box center [347, 308] width 13 height 13
type input "9/30/2025"
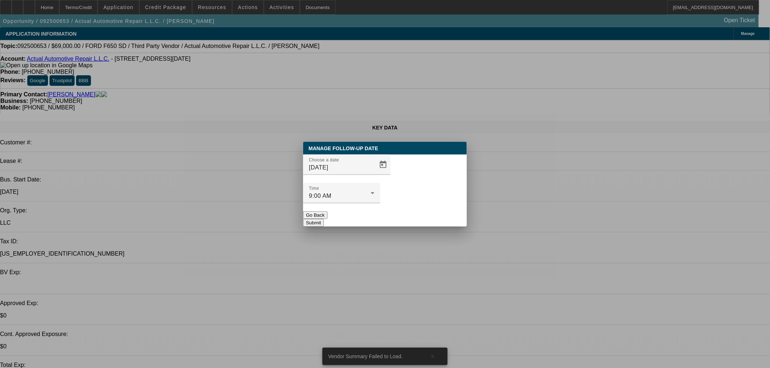
click at [324, 219] on button "Submit" at bounding box center [313, 223] width 21 height 8
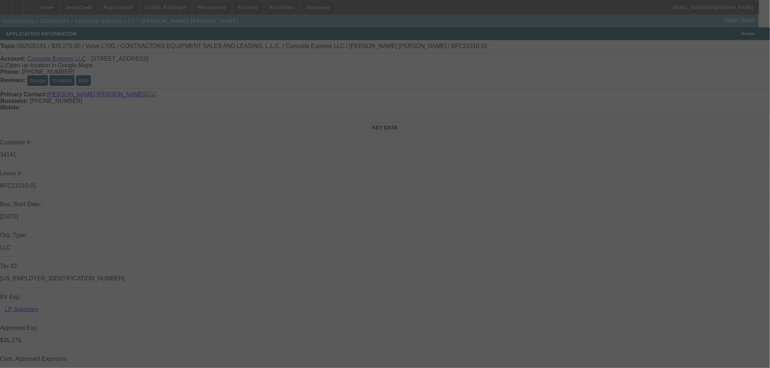
select select "0.15"
select select "2"
select select "0"
select select "0.15"
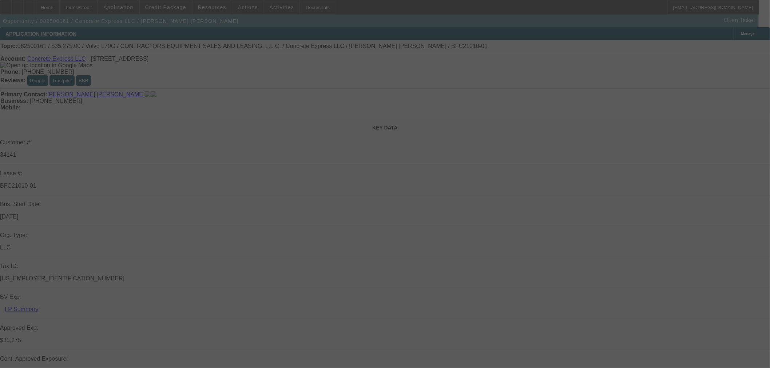
select select "2"
select select "0"
select select "0.2"
select select "2"
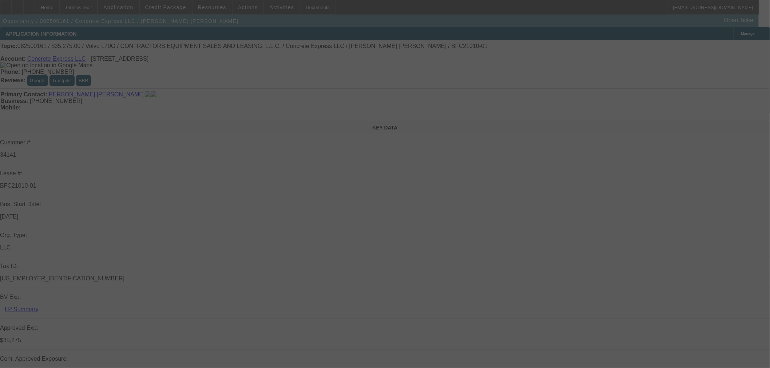
select select "2"
select select "0"
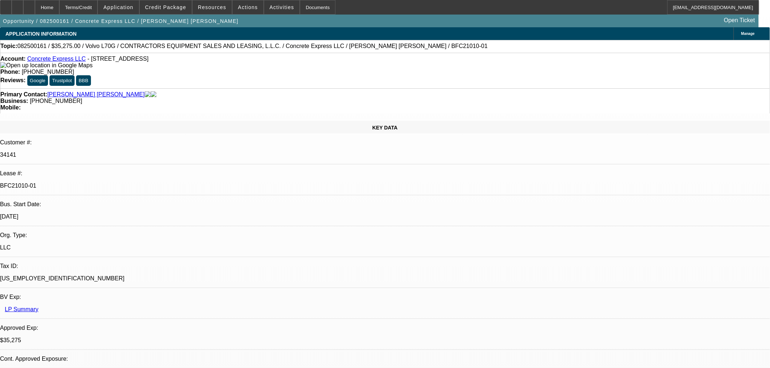
select select "6"
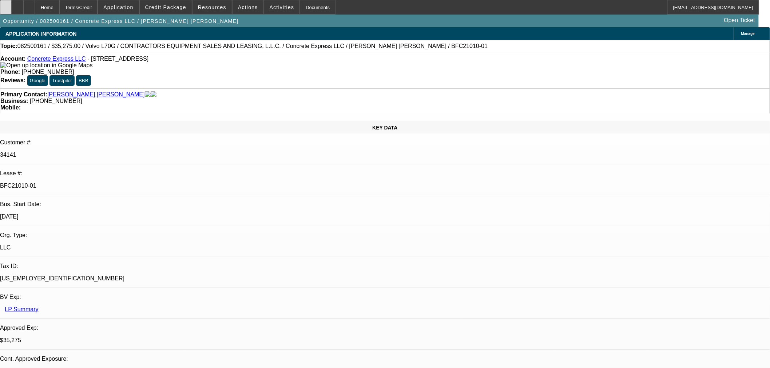
click at [6, 5] on icon at bounding box center [6, 5] width 0 height 0
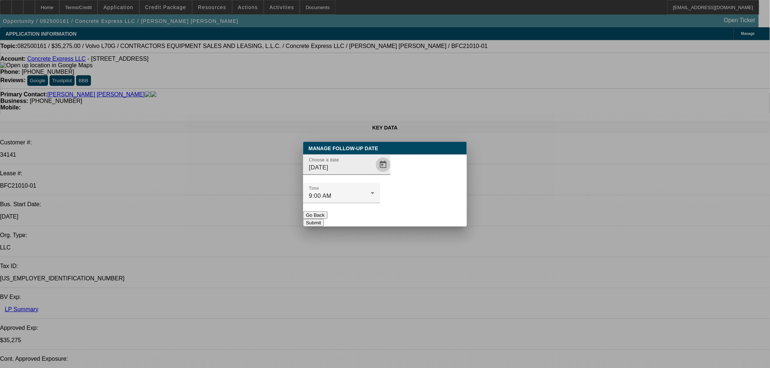
click at [375, 174] on span "Open calendar" at bounding box center [383, 164] width 17 height 17
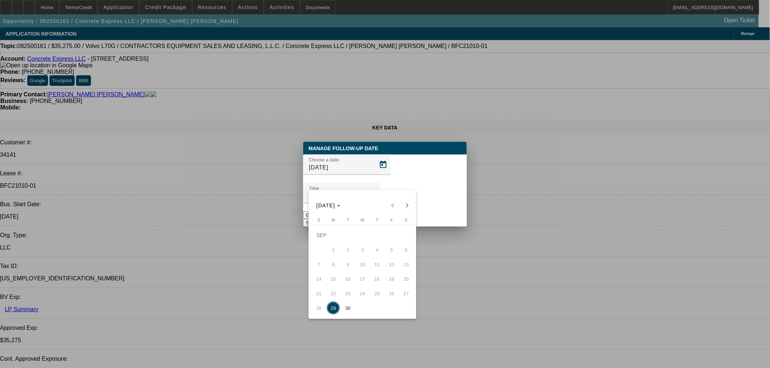
click at [350, 308] on span "30" at bounding box center [347, 308] width 13 height 13
type input "9/30/2025"
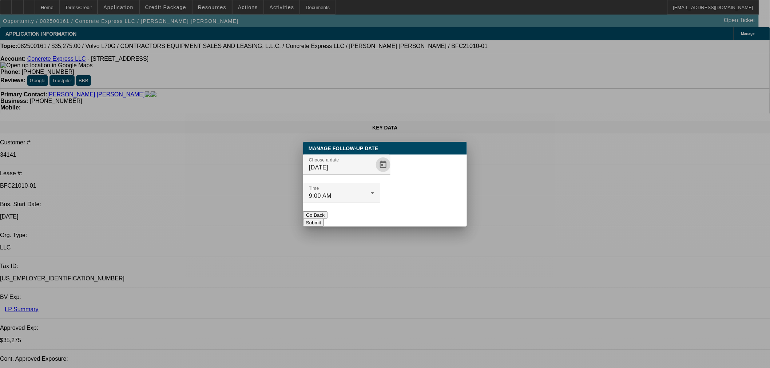
click at [324, 219] on button "Submit" at bounding box center [313, 223] width 21 height 8
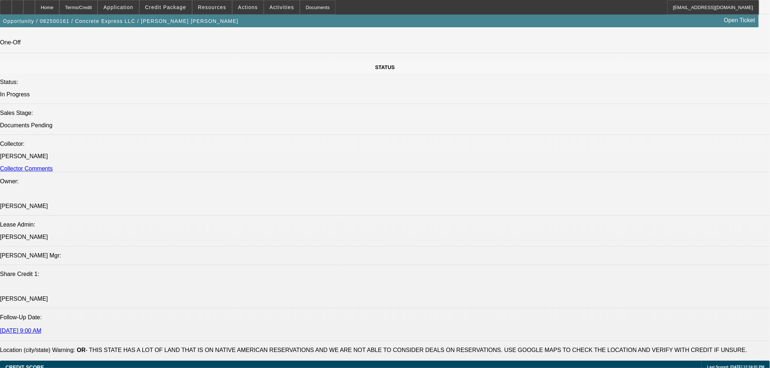
scroll to position [270, 0]
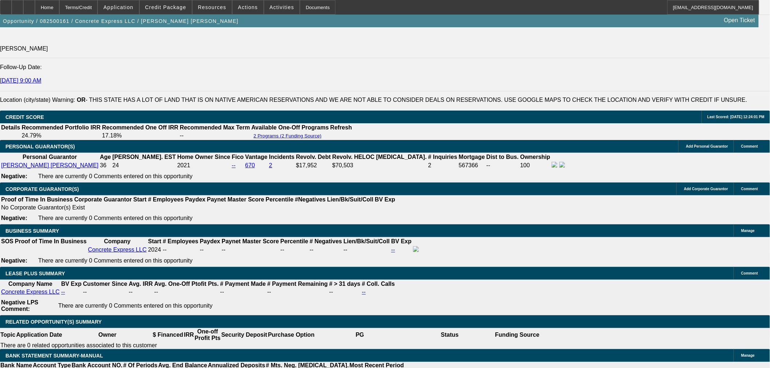
scroll to position [1078, 0]
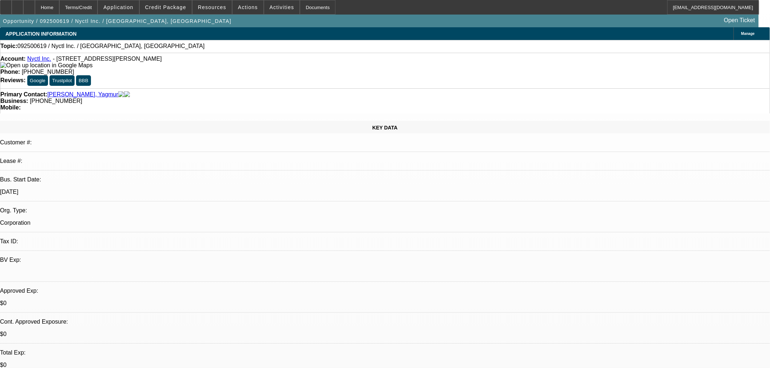
select select "0"
select select "2"
select select "0.1"
select select "4"
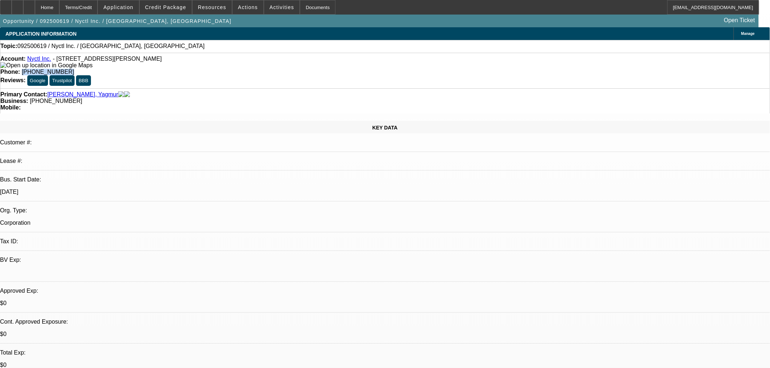
drag, startPoint x: 322, startPoint y: 59, endPoint x: 280, endPoint y: 63, distance: 43.2
click at [280, 69] on div "Phone: [PHONE_NUMBER]" at bounding box center [384, 72] width 769 height 7
copy span "[PHONE_NUMBER]"
drag, startPoint x: 113, startPoint y: 49, endPoint x: 76, endPoint y: 50, distance: 36.4
click at [76, 50] on div "Topic: 092500619 / Nyctl Inc. / [GEOGRAPHIC_DATA], [GEOGRAPHIC_DATA]" at bounding box center [384, 46] width 769 height 7
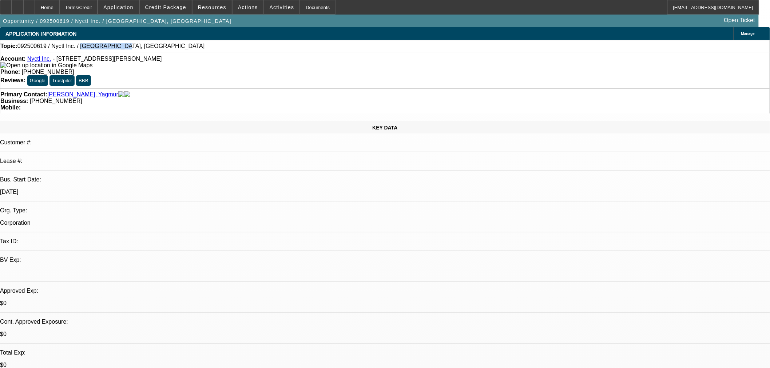
copy span "[PERSON_NAME], Yagmur"
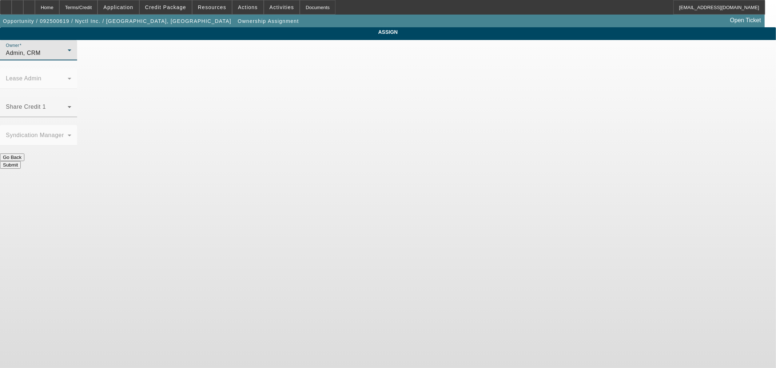
click at [68, 58] on div "Admin, CRM" at bounding box center [37, 53] width 62 height 9
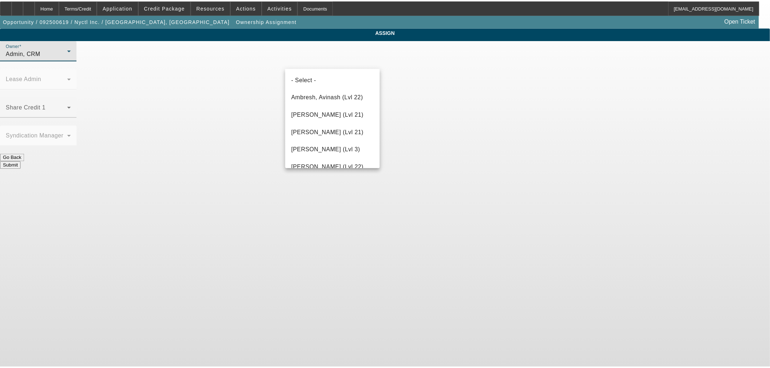
scroll to position [788, 0]
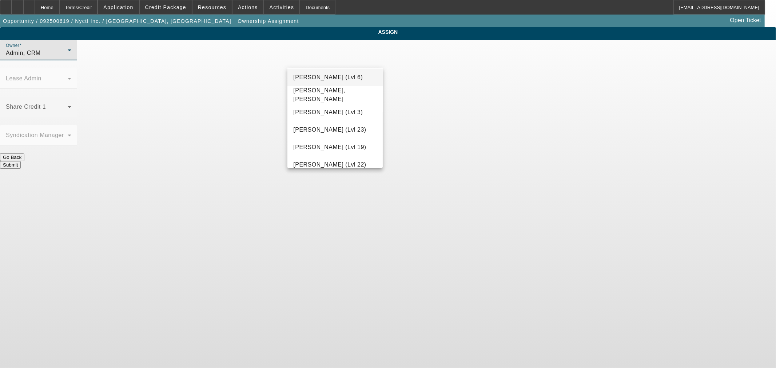
click at [339, 77] on span "[PERSON_NAME] (Lvl 6)" at bounding box center [328, 77] width 70 height 9
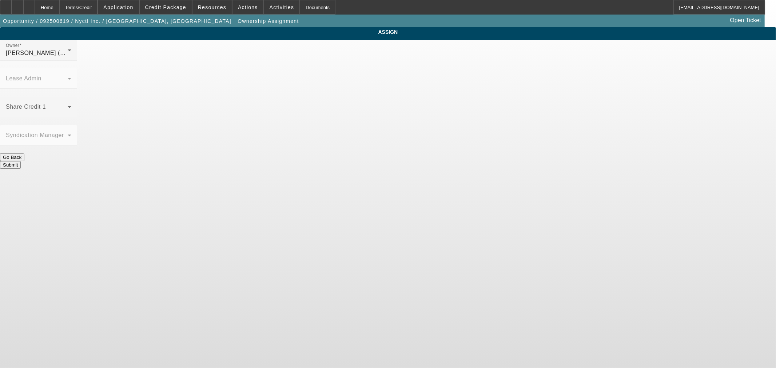
click at [21, 161] on button "Submit" at bounding box center [10, 165] width 21 height 8
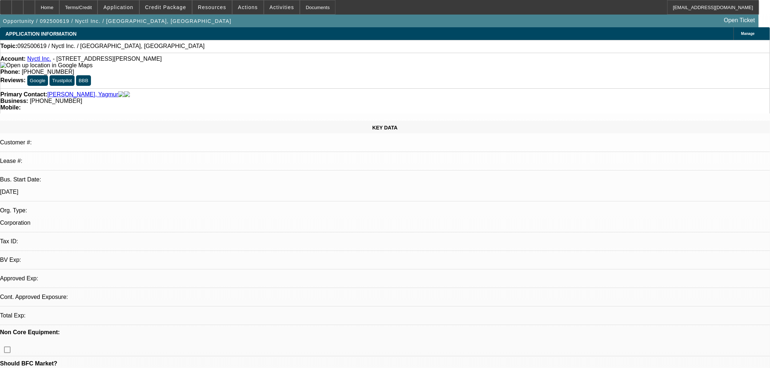
select select "0"
select select "2"
select select "0.1"
select select "4"
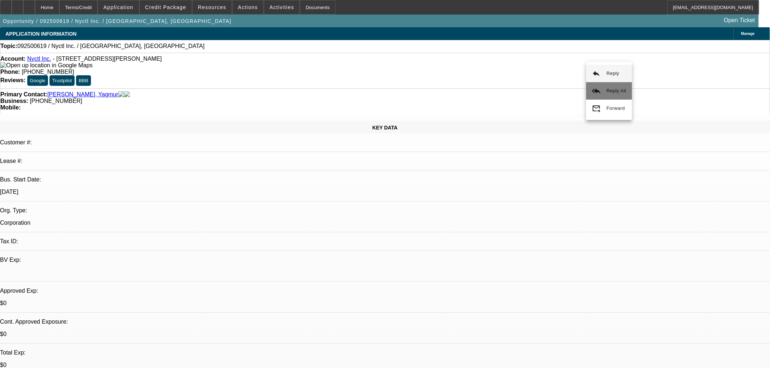
click at [607, 92] on span "Reply All" at bounding box center [617, 90] width 20 height 5
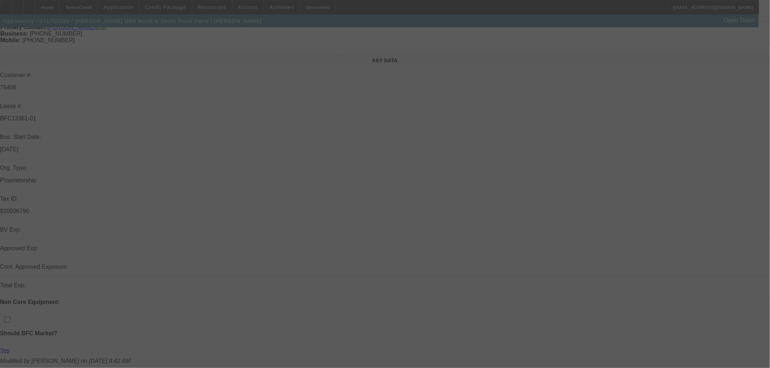
scroll to position [135, 0]
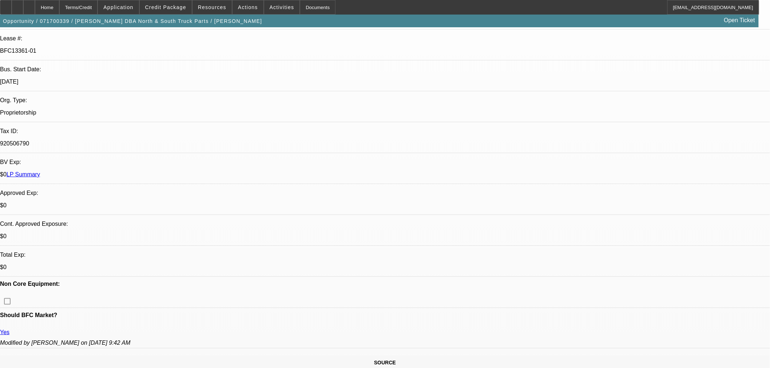
select select "0"
select select "2"
select select "0"
select select "2"
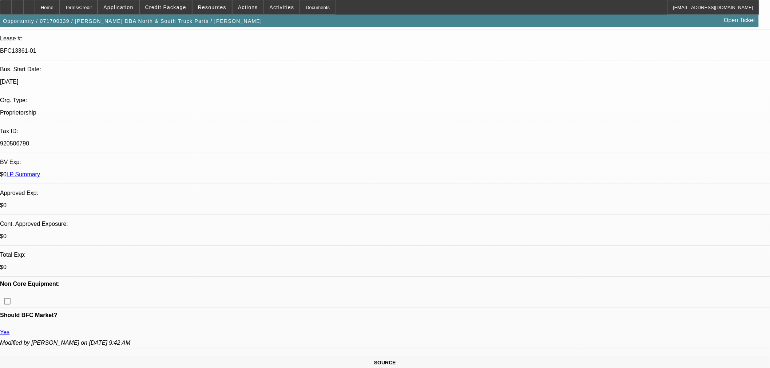
select select "0"
select select "2"
select select "0"
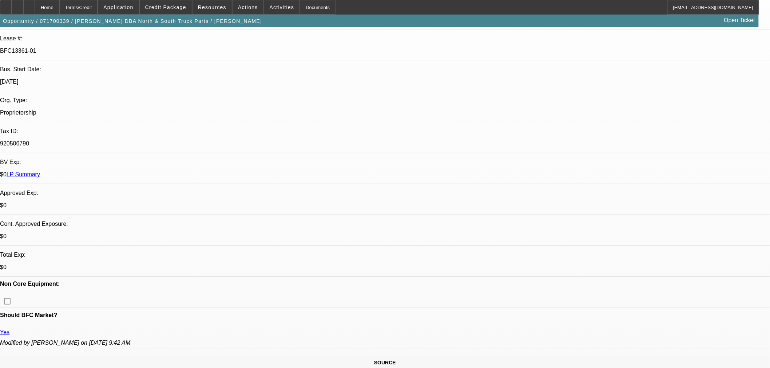
select select "2"
select select "0"
select select "1"
select select "2"
select select "6"
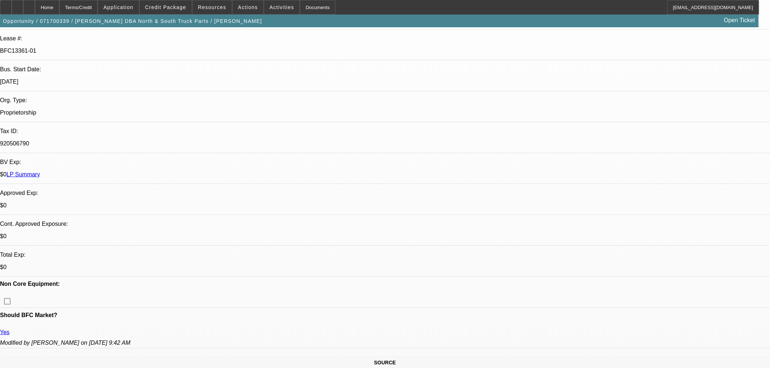
select select "1"
select select "2"
select select "1"
select select "2"
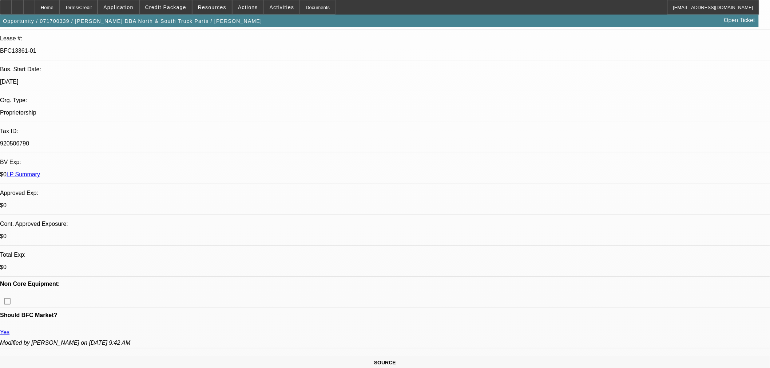
select select "1"
select select "2"
select select "1"
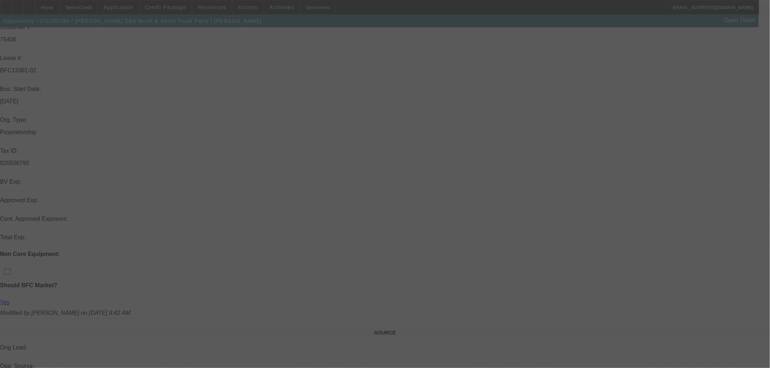
scroll to position [135, 0]
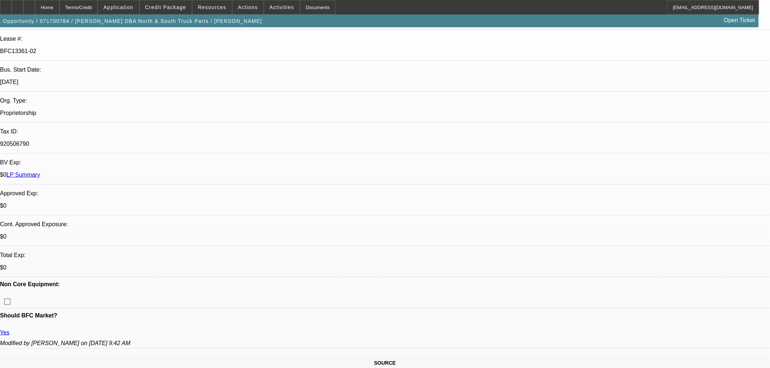
select select "0"
select select "2"
select select "0.1"
select select "0"
select select "2"
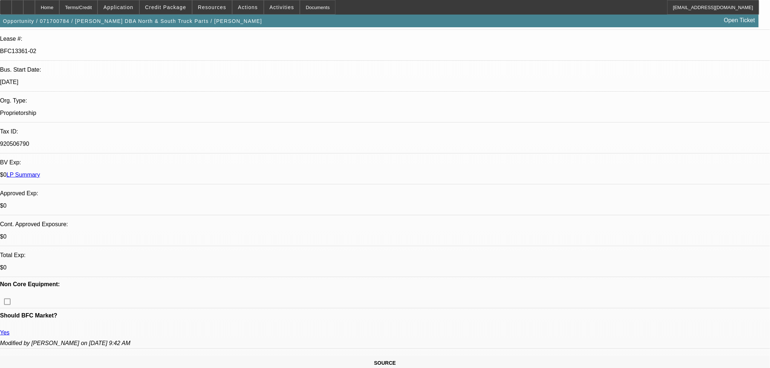
select select "0.1"
select select "1"
select select "2"
select select "6"
select select "1"
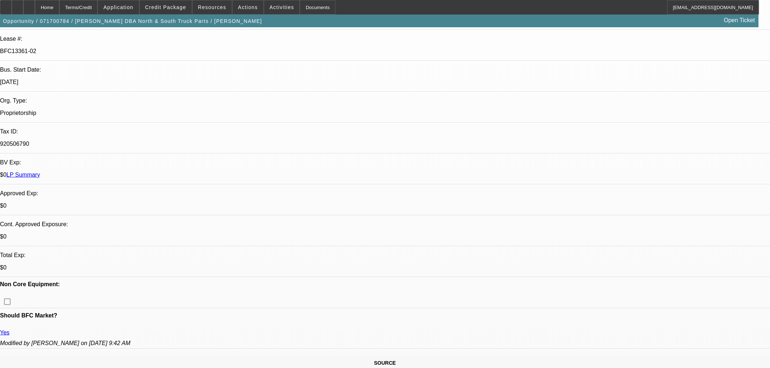
select select "2"
select select "6"
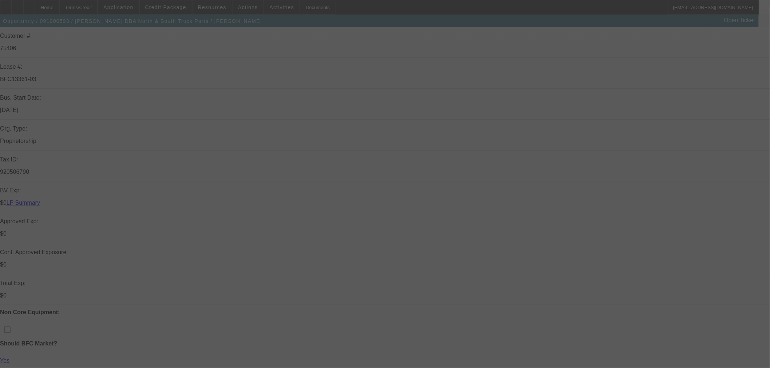
scroll to position [135, 0]
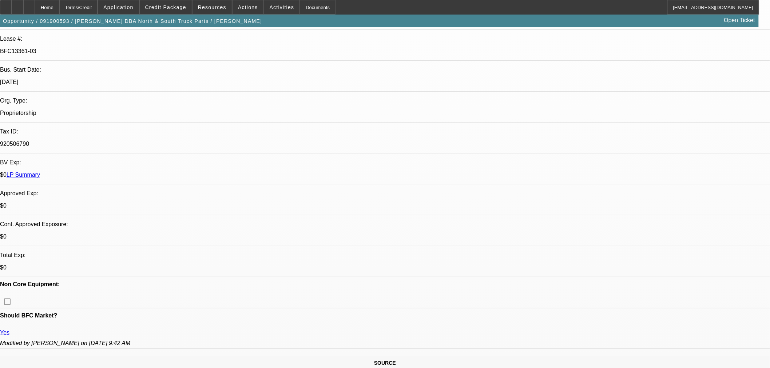
select select "0"
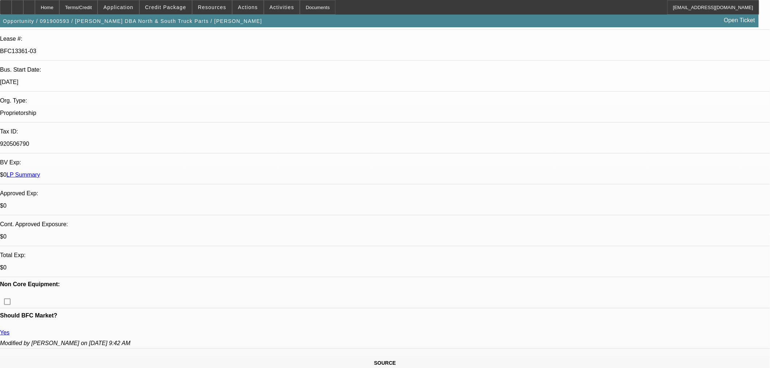
select select "0"
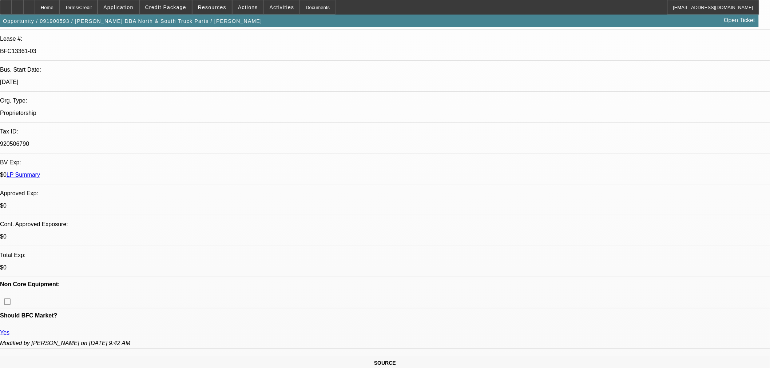
select select "0"
select select "0.1"
select select "1"
select select "6"
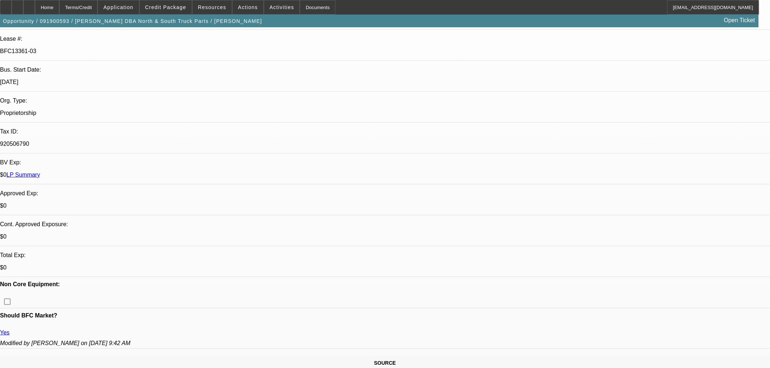
select select "1"
select select "6"
select select "1"
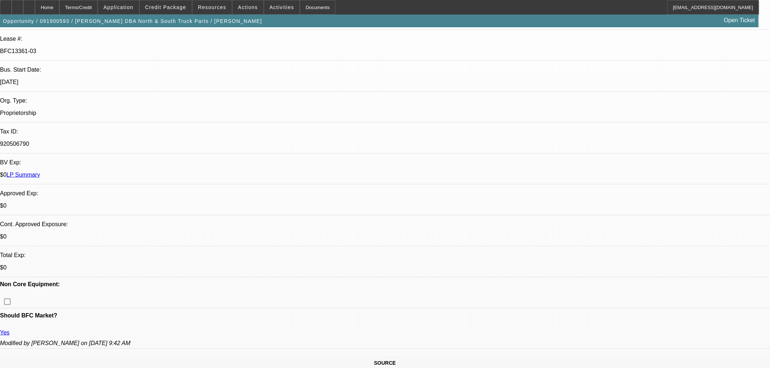
select select "6"
select select "1"
select select "4"
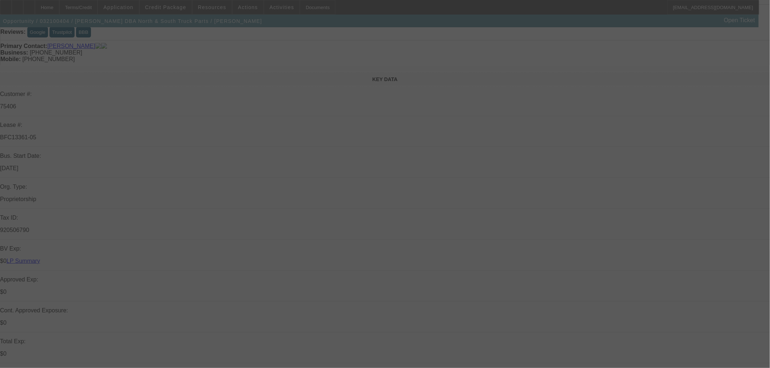
scroll to position [67, 0]
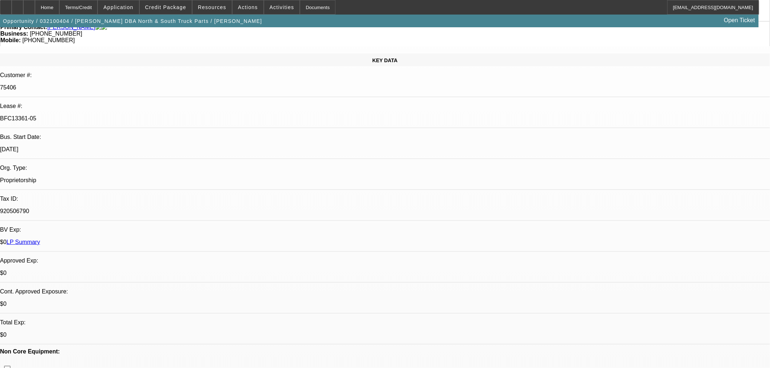
select select "0"
select select "6"
select select "0"
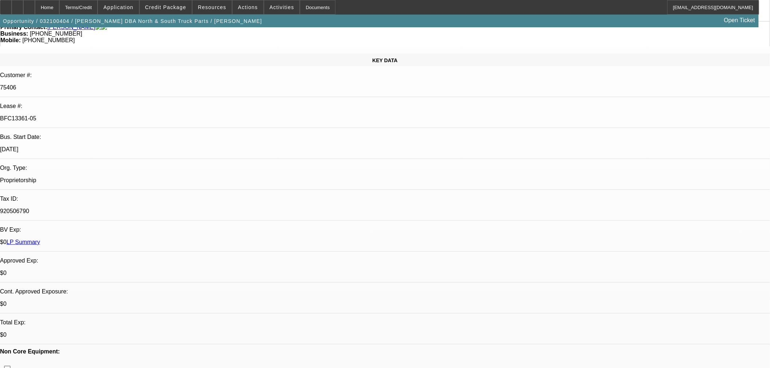
select select "0"
select select "6"
select select "0"
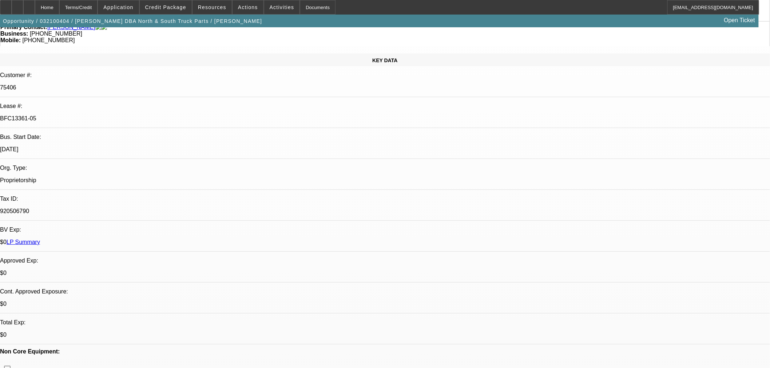
select select "0"
select select "6"
select select "0"
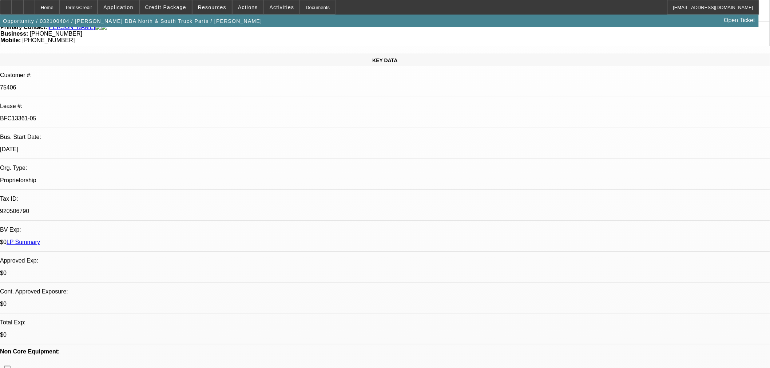
select select "6"
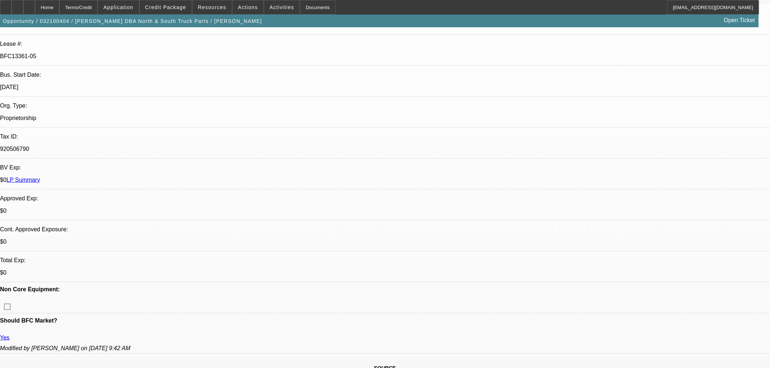
scroll to position [135, 0]
